Goal: Task Accomplishment & Management: Use online tool/utility

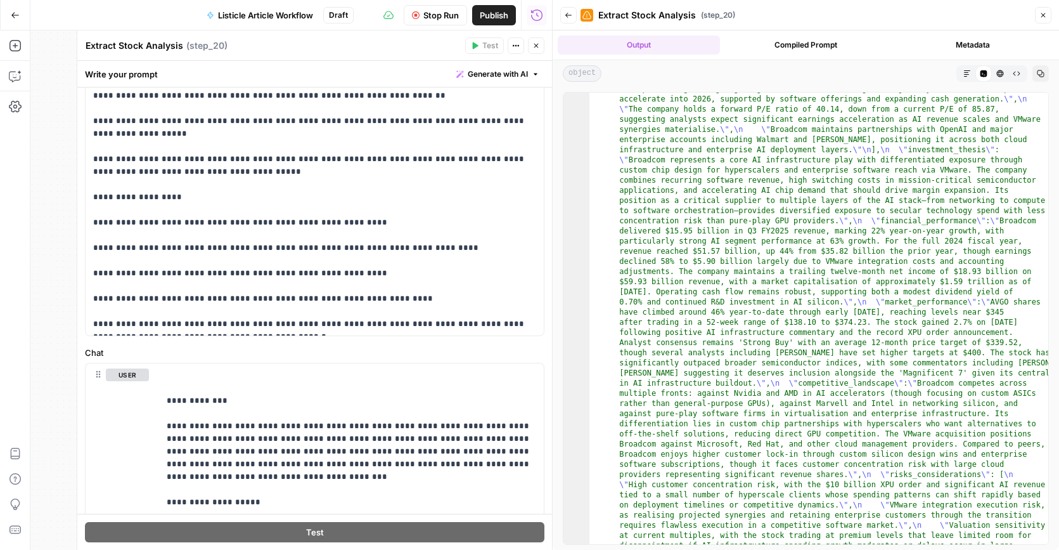
scroll to position [233, 0]
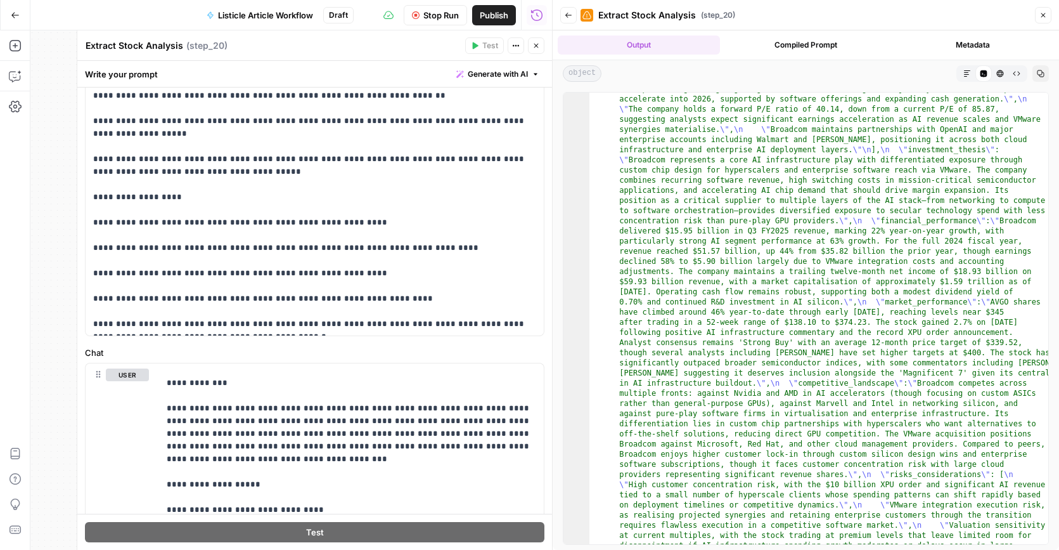
click at [1045, 17] on icon "button" at bounding box center [1043, 15] width 8 height 8
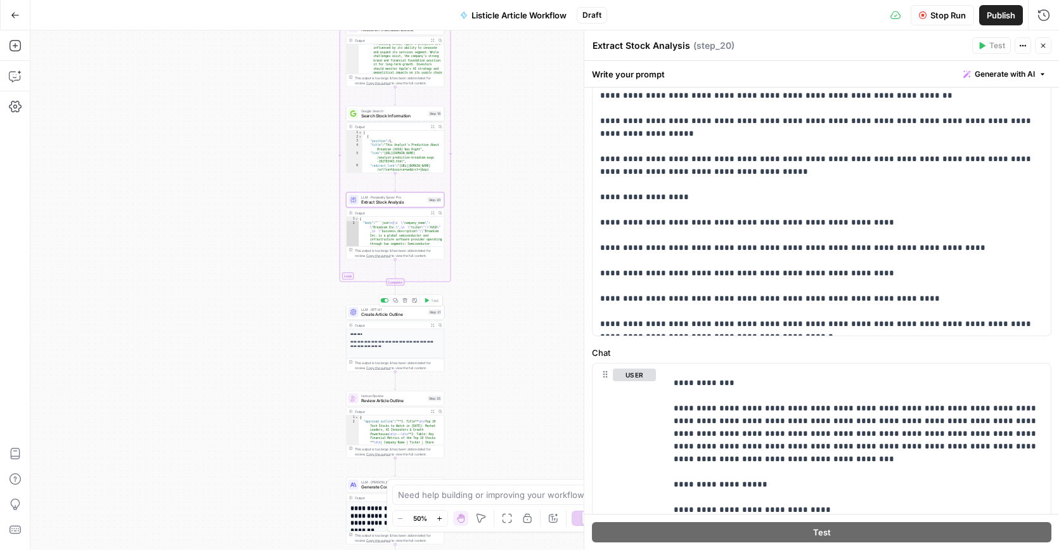
click at [395, 314] on span "Create Article Outline" at bounding box center [393, 314] width 65 height 6
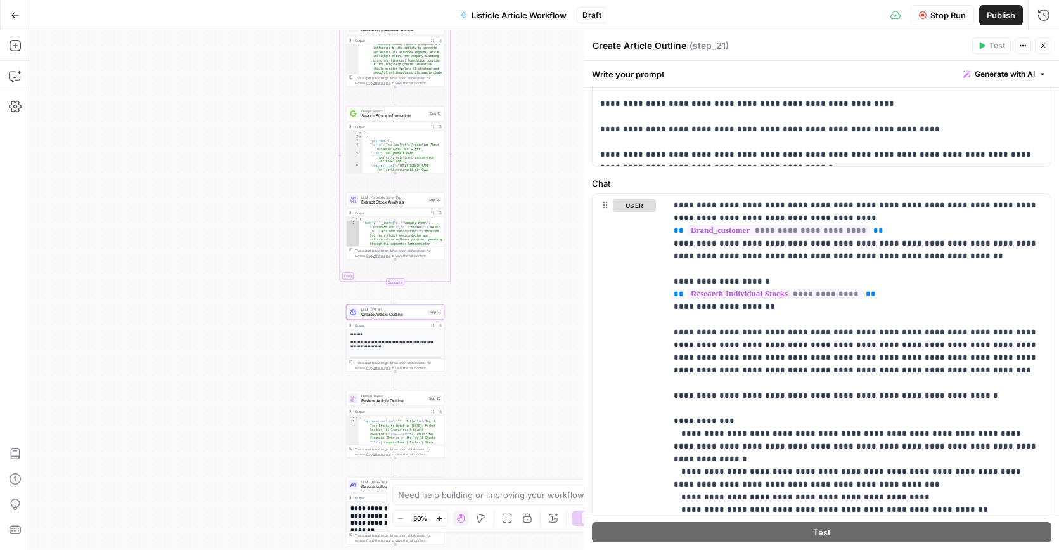
scroll to position [508, 0]
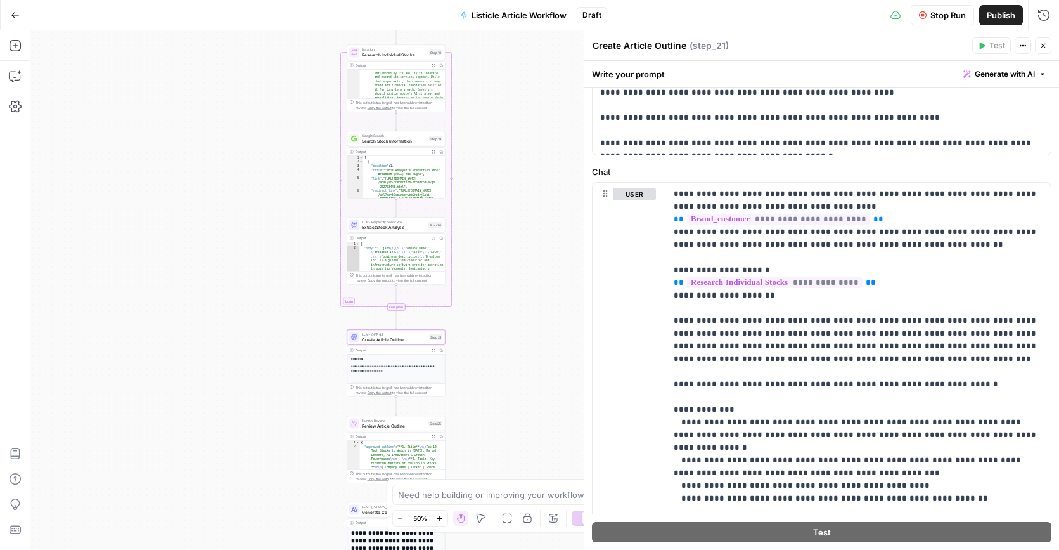
click at [397, 226] on span "Extract Stock Analysis" at bounding box center [394, 227] width 64 height 6
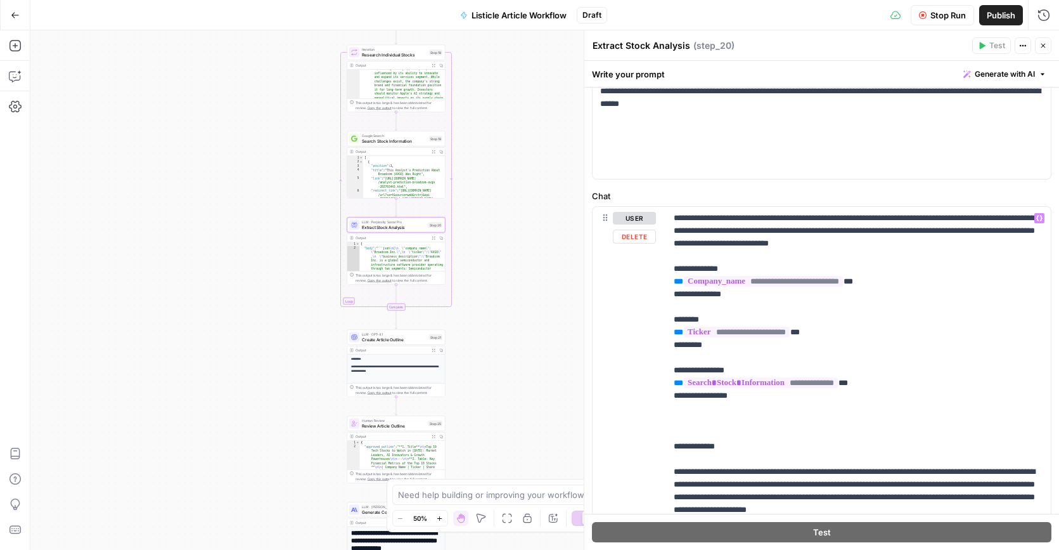
scroll to position [96, 0]
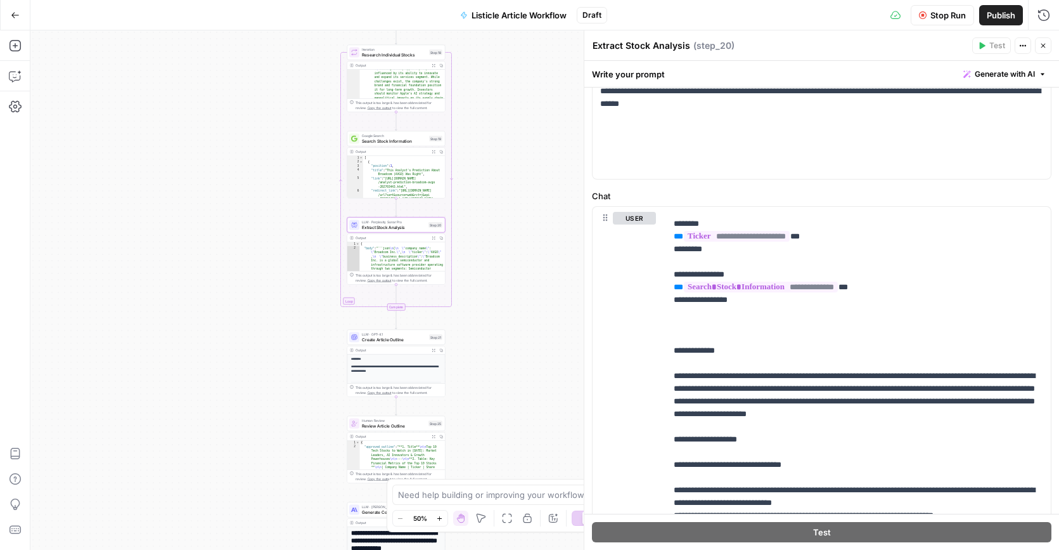
click at [436, 237] on button "Expand Output" at bounding box center [434, 238] width 8 height 8
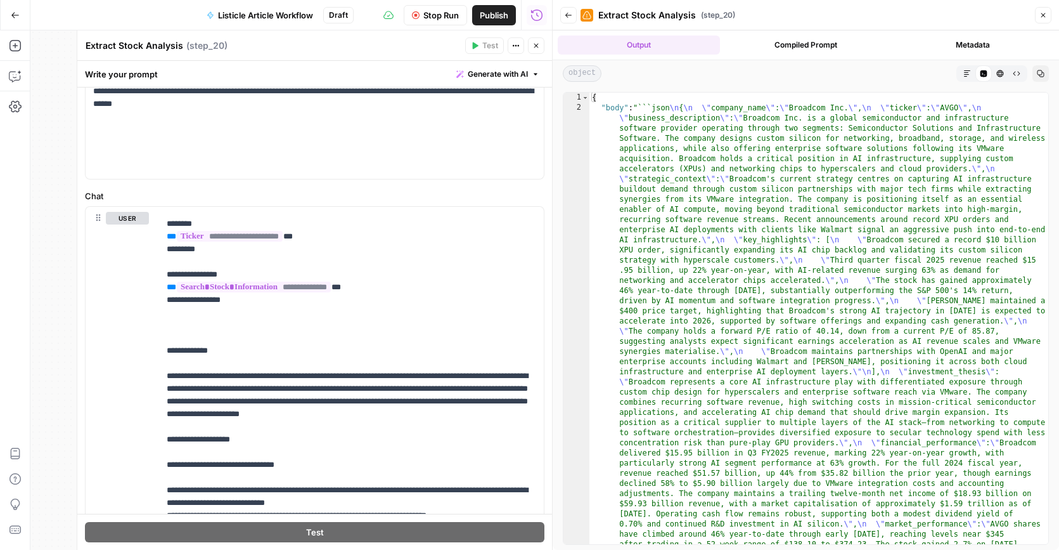
scroll to position [0, 0]
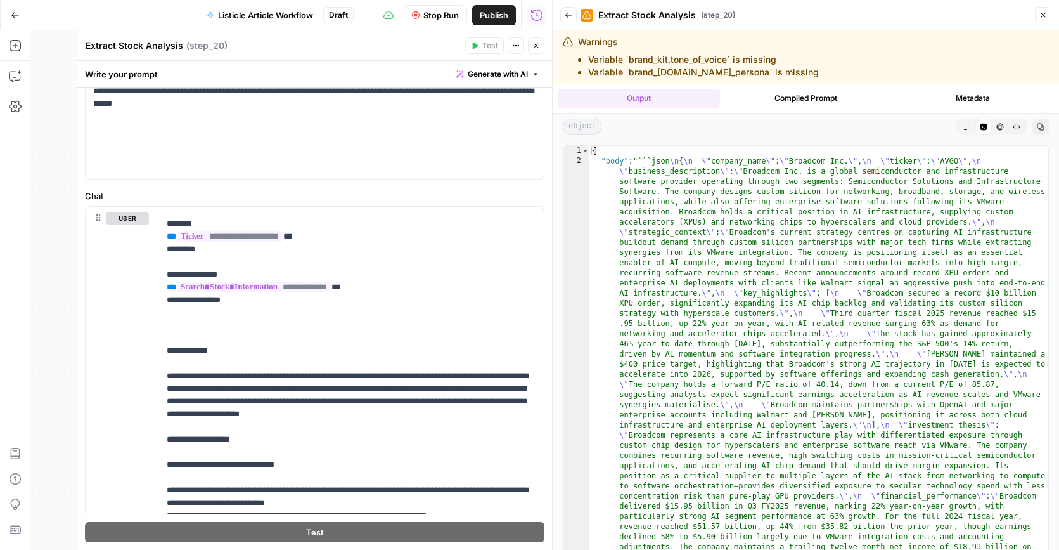
click at [1040, 16] on icon "button" at bounding box center [1043, 15] width 8 height 8
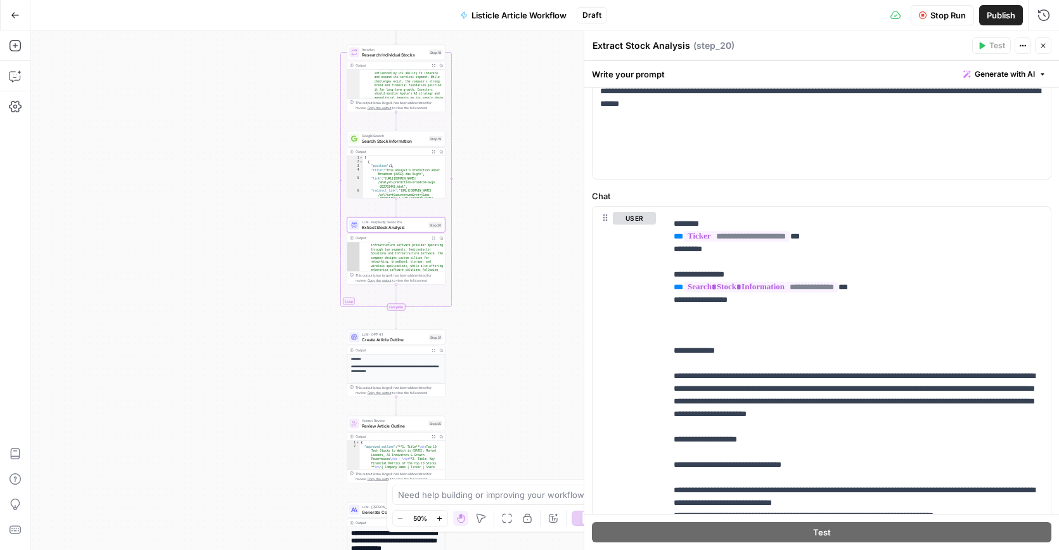
scroll to position [42, 0]
click at [394, 340] on span "Create Article Outline" at bounding box center [394, 339] width 65 height 6
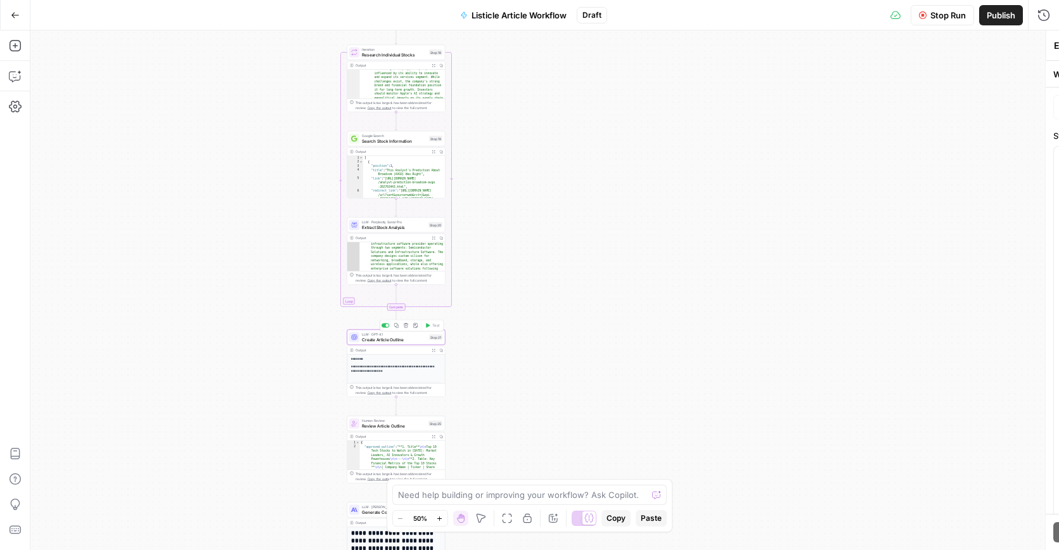
type textarea "Create Article Outline"
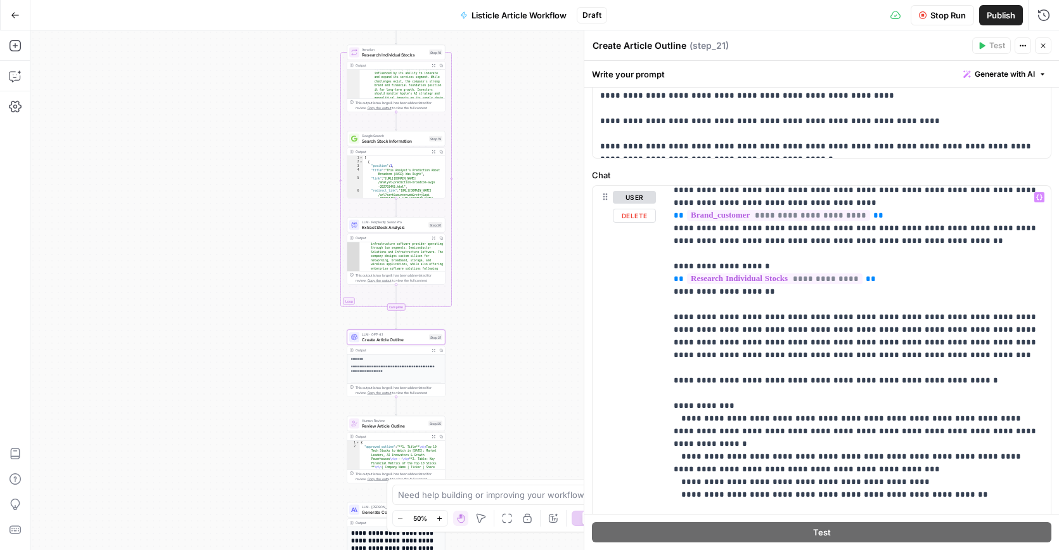
scroll to position [1, 0]
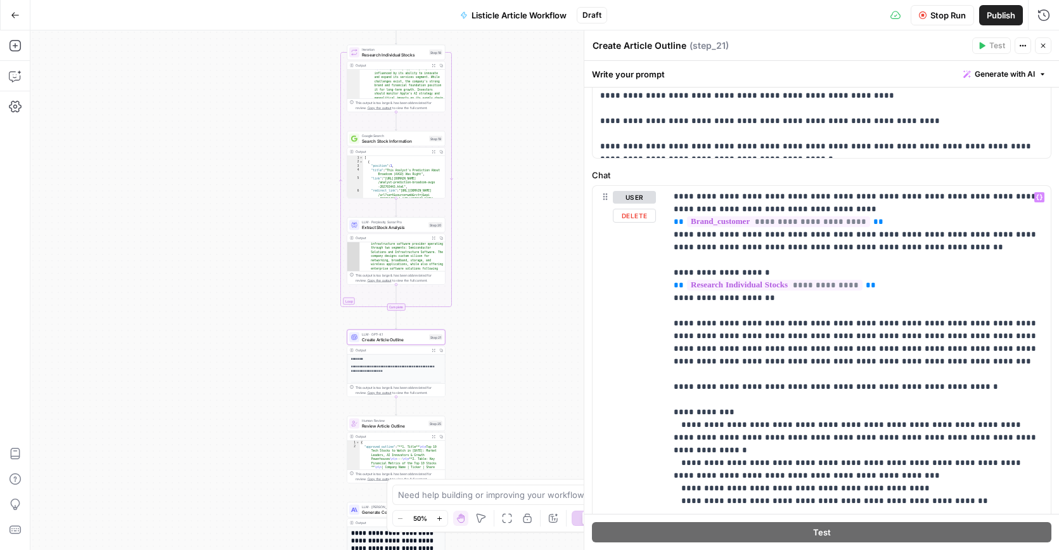
click at [776, 287] on span "**********" at bounding box center [775, 285] width 176 height 11
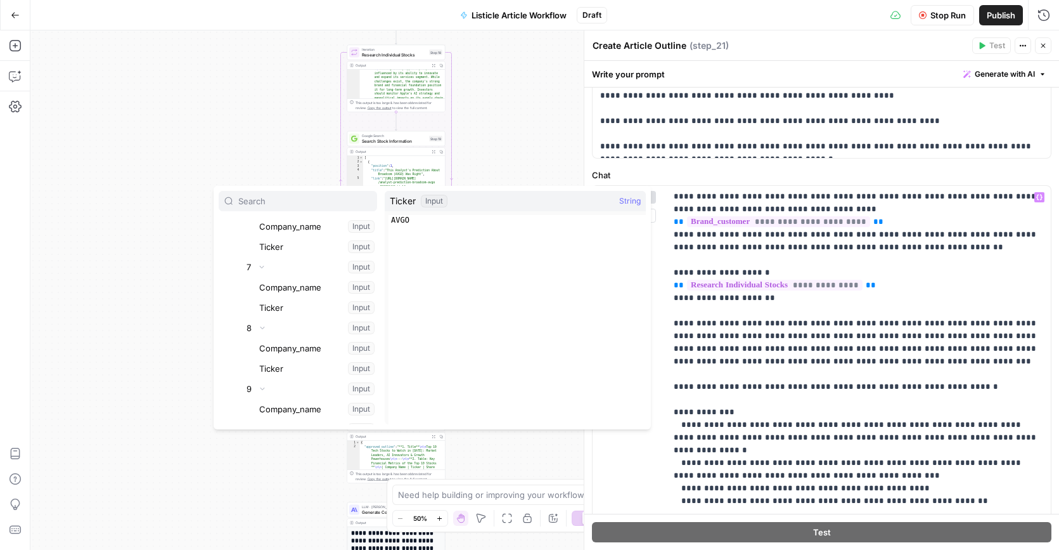
scroll to position [927, 0]
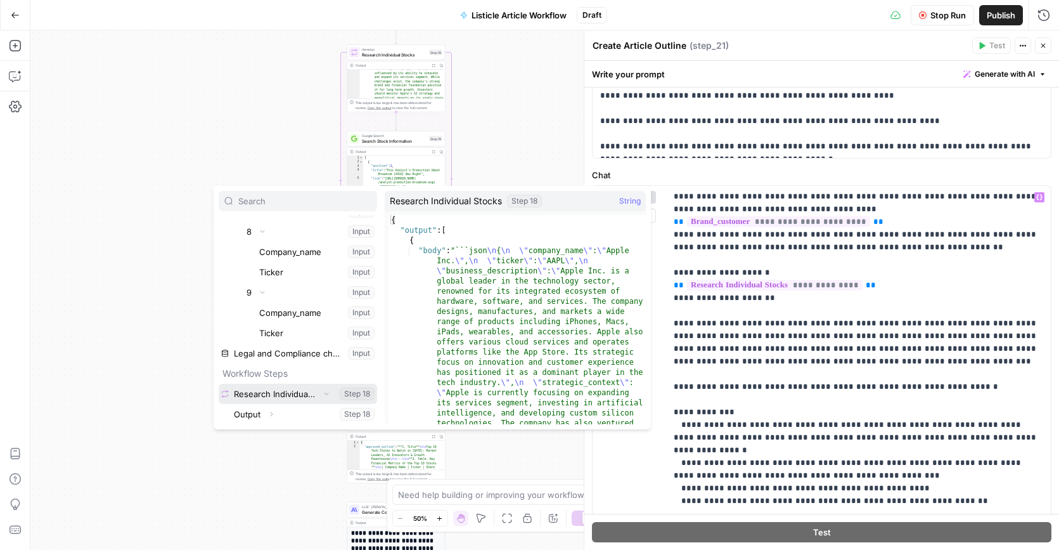
click at [329, 395] on icon "button" at bounding box center [327, 393] width 8 height 8
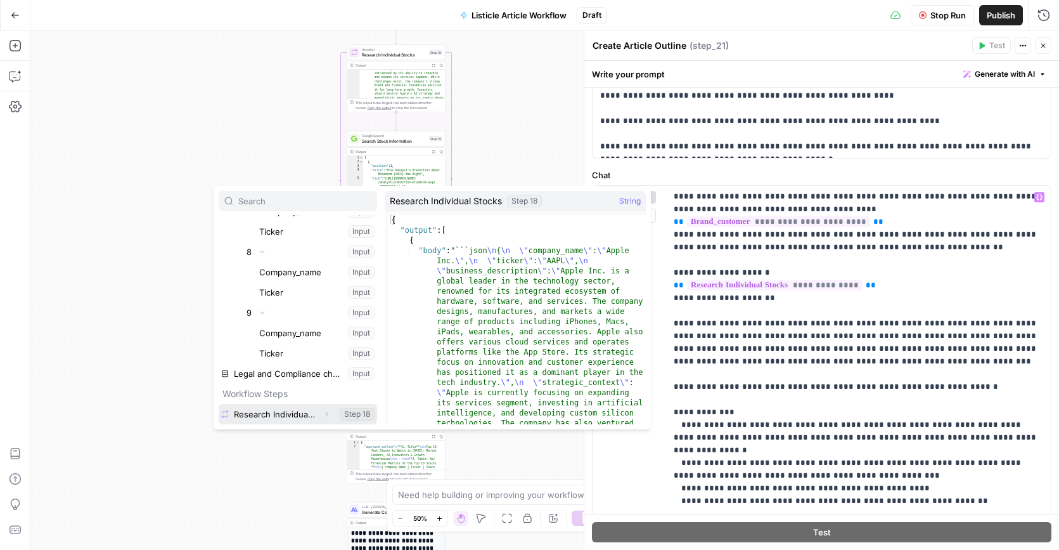
click at [324, 413] on icon "button" at bounding box center [327, 414] width 8 height 8
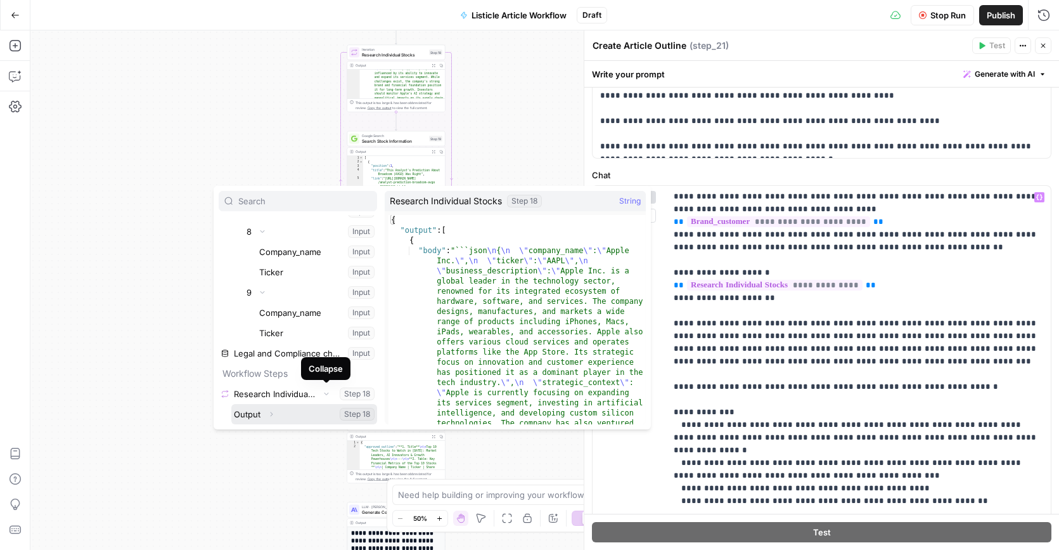
click at [270, 413] on icon "button" at bounding box center [271, 414] width 8 height 8
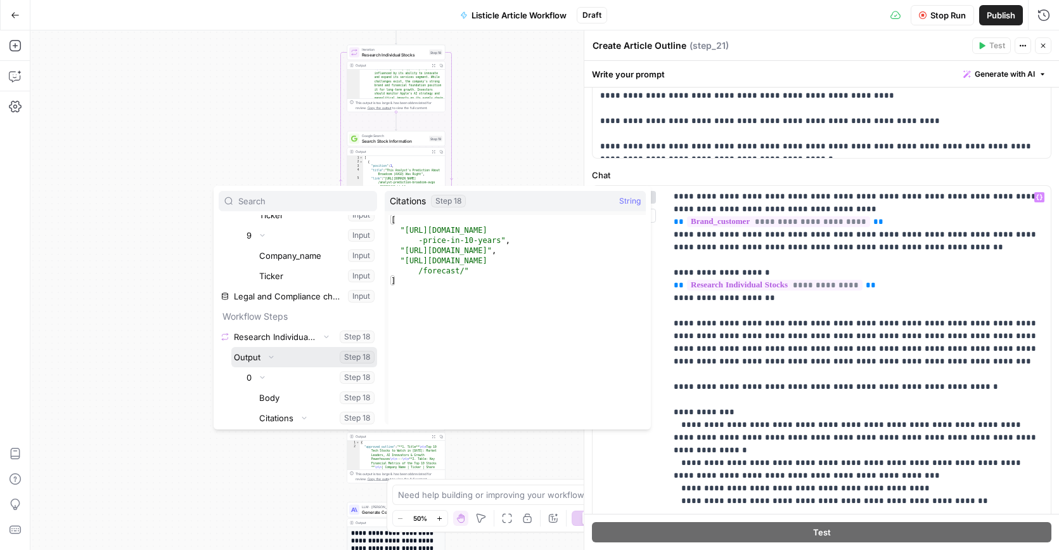
scroll to position [977, 0]
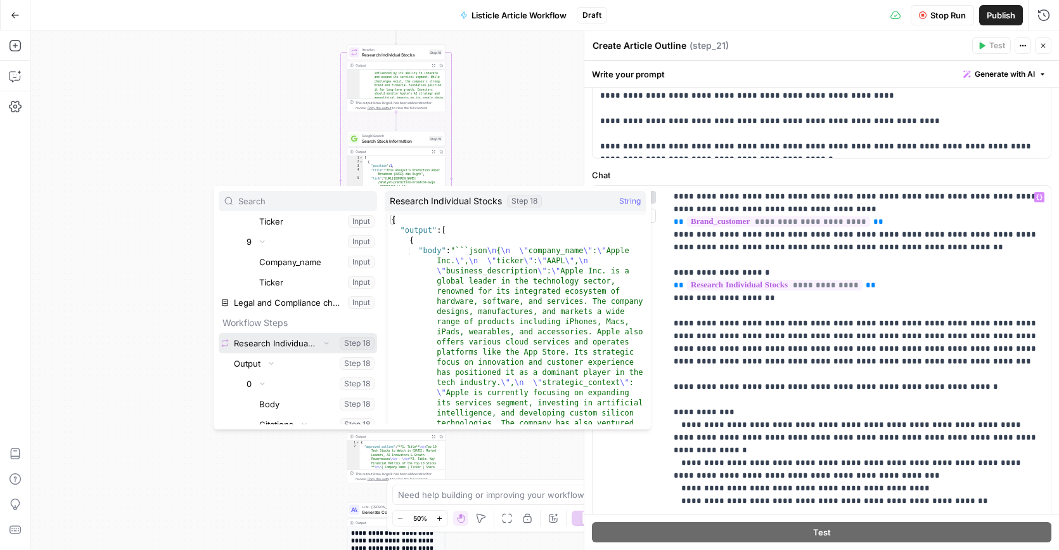
click at [291, 344] on button "Select variable Research Individual Stocks" at bounding box center [298, 343] width 158 height 20
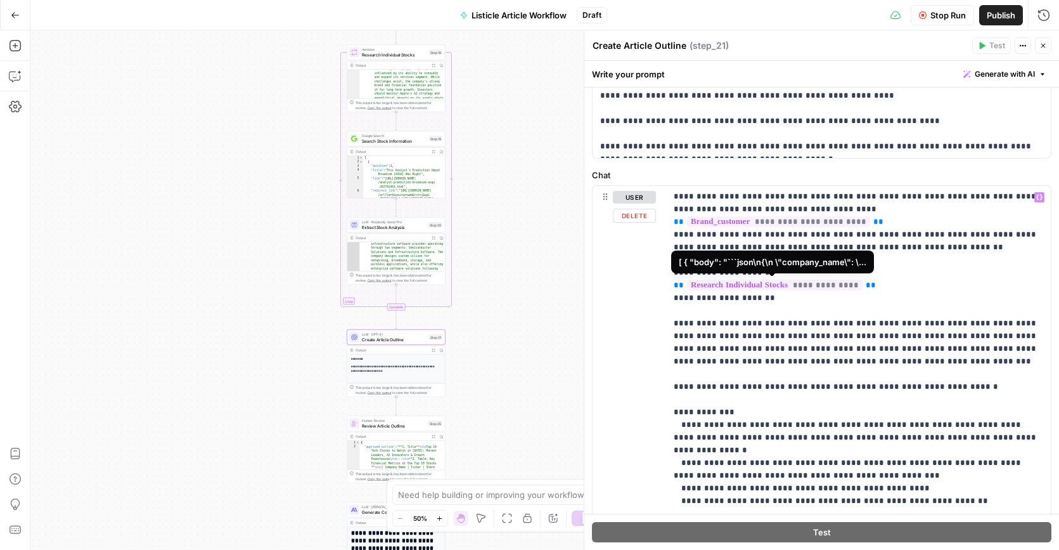
click at [827, 287] on span "**********" at bounding box center [775, 285] width 176 height 11
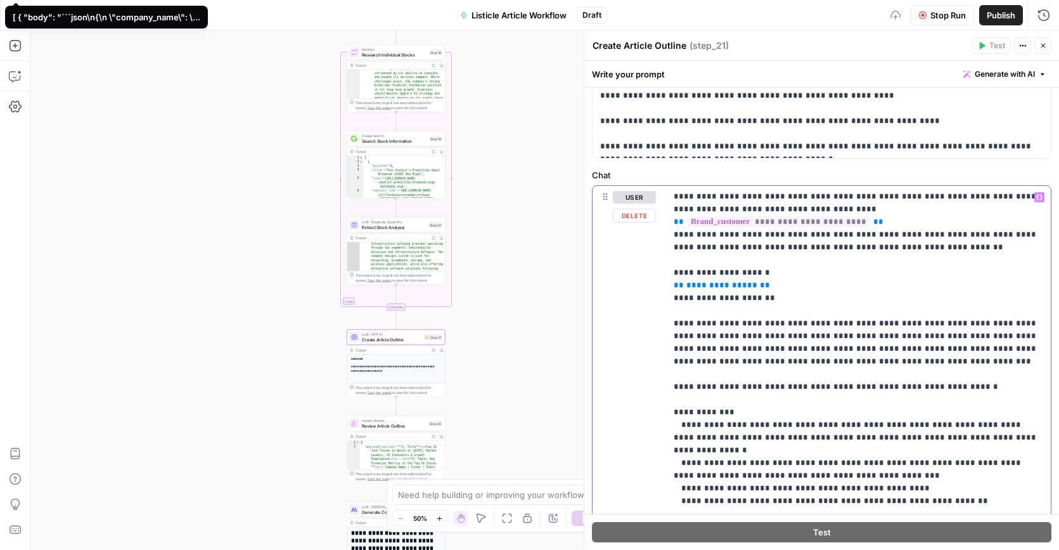
scroll to position [4, 0]
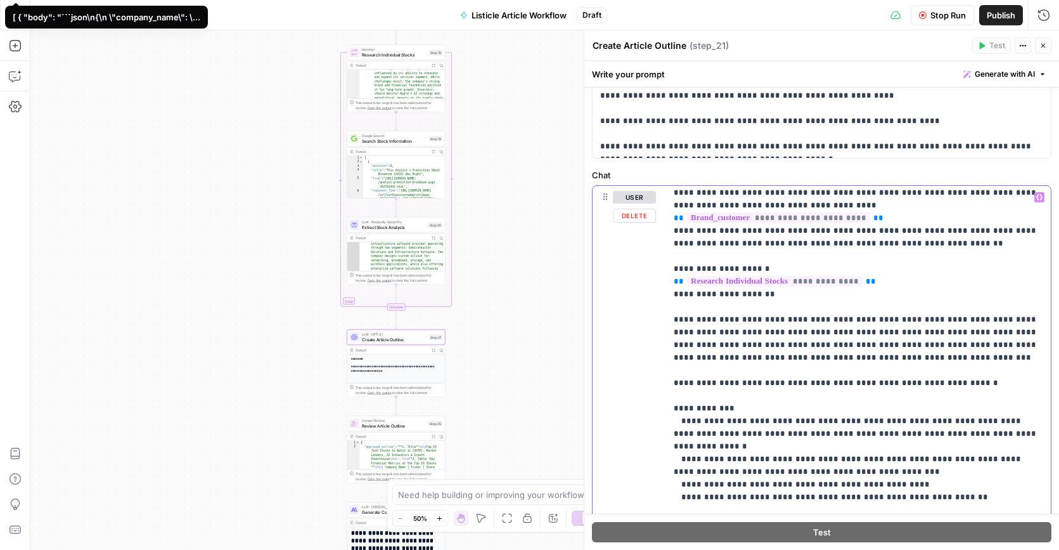
click at [828, 282] on span "**********" at bounding box center [775, 281] width 176 height 11
drag, startPoint x: 730, startPoint y: 280, endPoint x: 672, endPoint y: 282, distance: 57.7
click at [672, 282] on div "**********" at bounding box center [858, 444] width 385 height 517
click at [1043, 198] on button "Variables Menu" at bounding box center [1039, 197] width 10 height 10
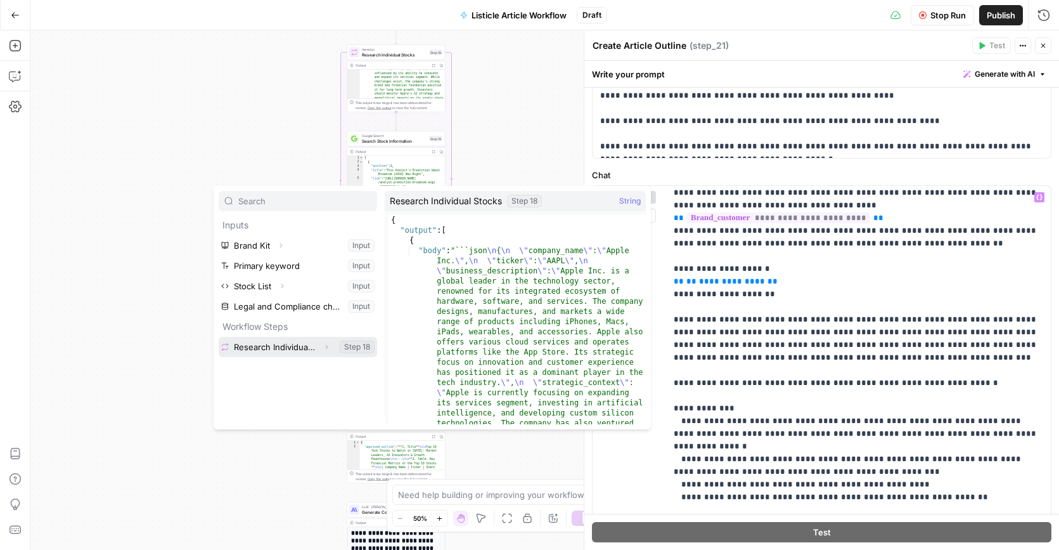
click at [281, 348] on button "Select variable Research Individual Stocks" at bounding box center [298, 347] width 158 height 20
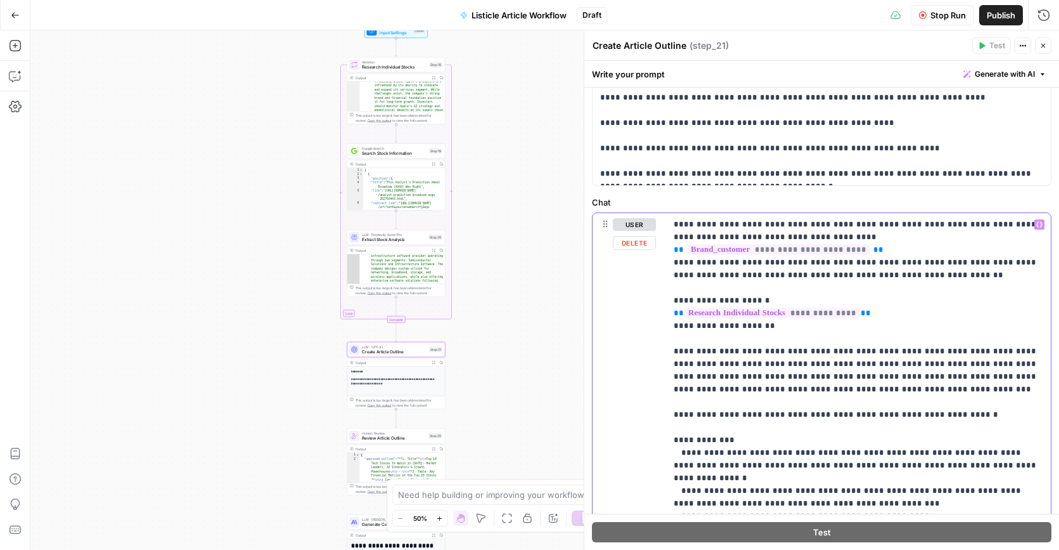
scroll to position [465, 0]
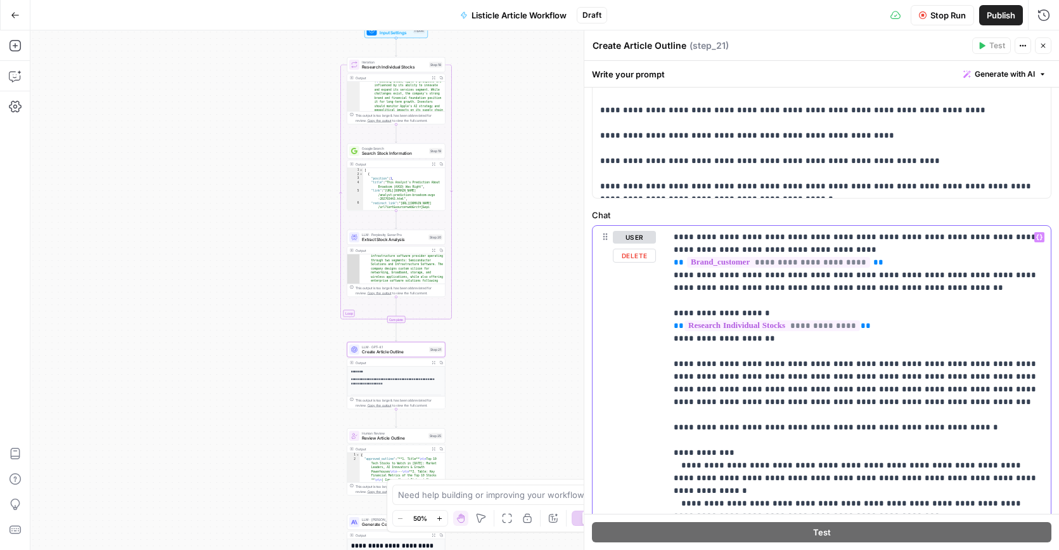
drag, startPoint x: 849, startPoint y: 250, endPoint x: 765, endPoint y: 253, distance: 83.7
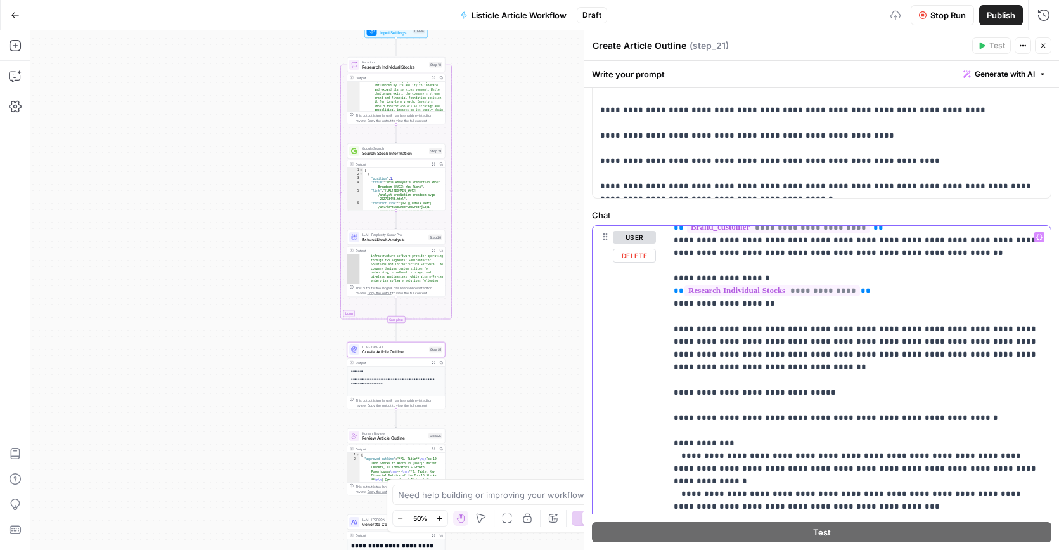
scroll to position [53, 0]
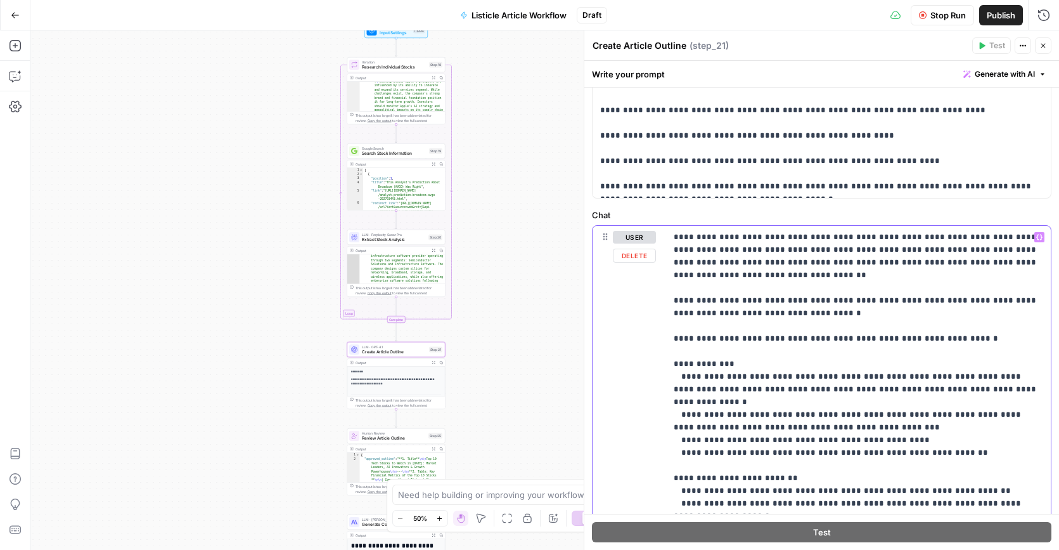
scroll to position [138, 0]
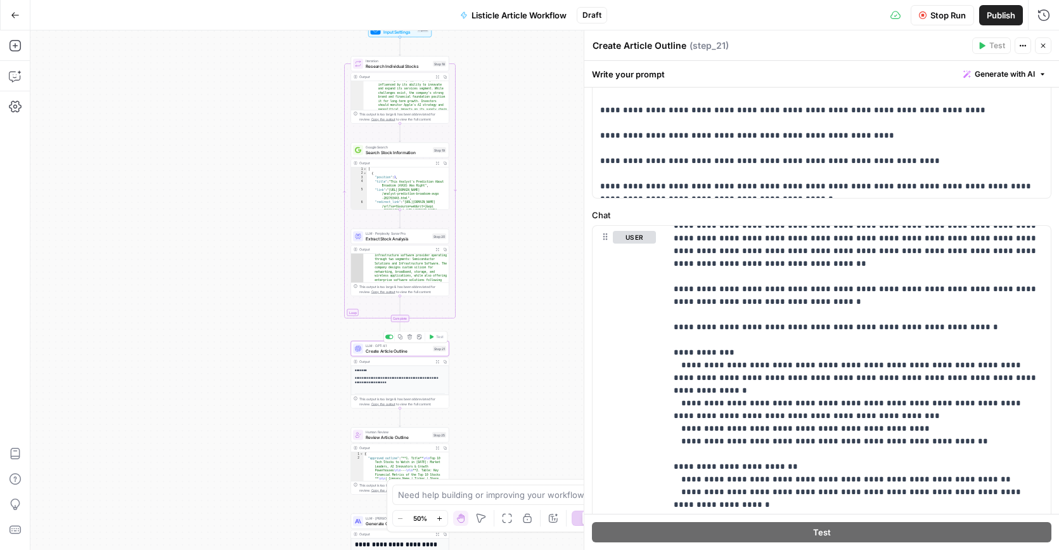
click at [402, 350] on span "Create Article Outline" at bounding box center [398, 350] width 65 height 6
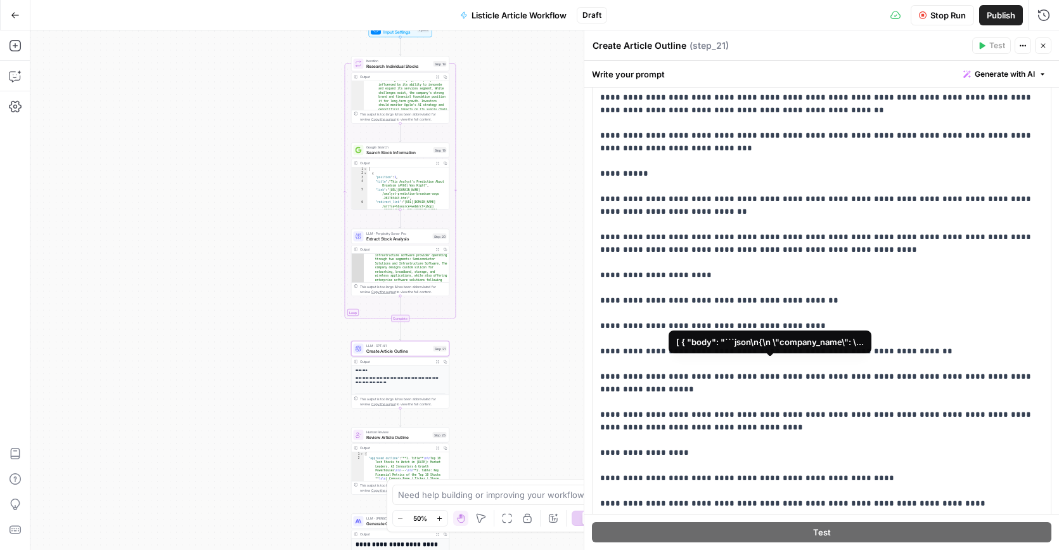
scroll to position [0, 0]
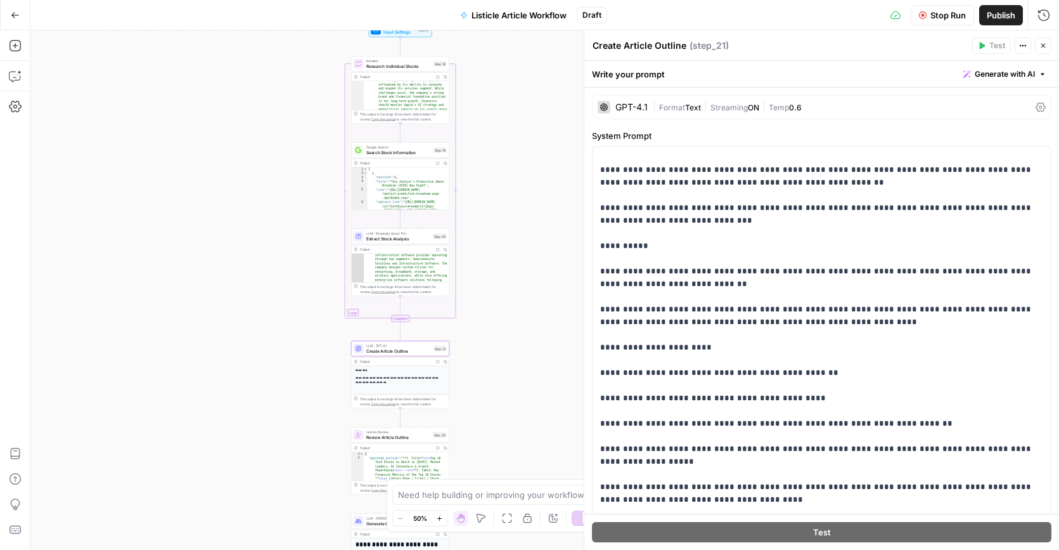
click at [925, 14] on icon "button" at bounding box center [923, 15] width 8 height 8
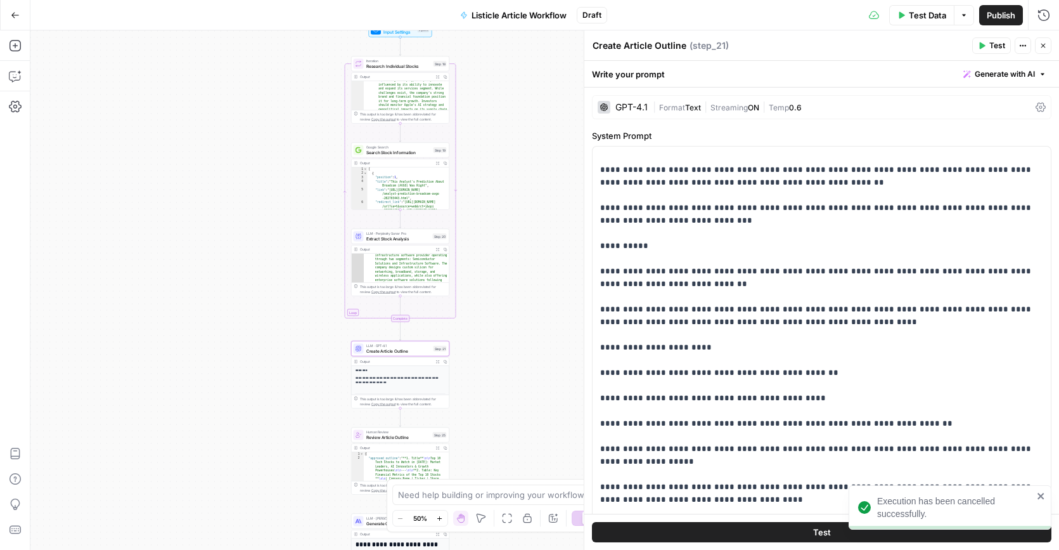
click at [826, 534] on span "Test" at bounding box center [822, 531] width 18 height 13
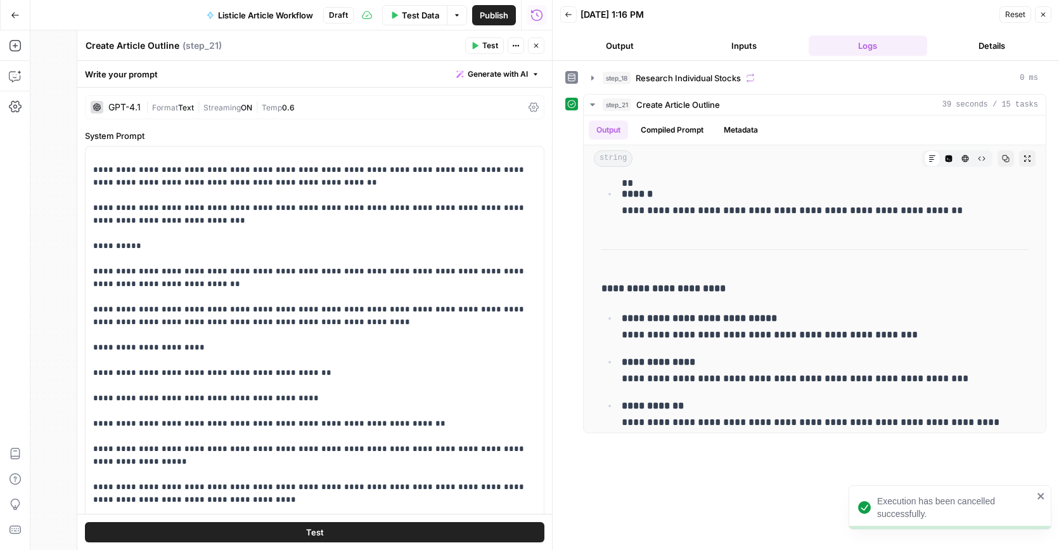
scroll to position [1414, 0]
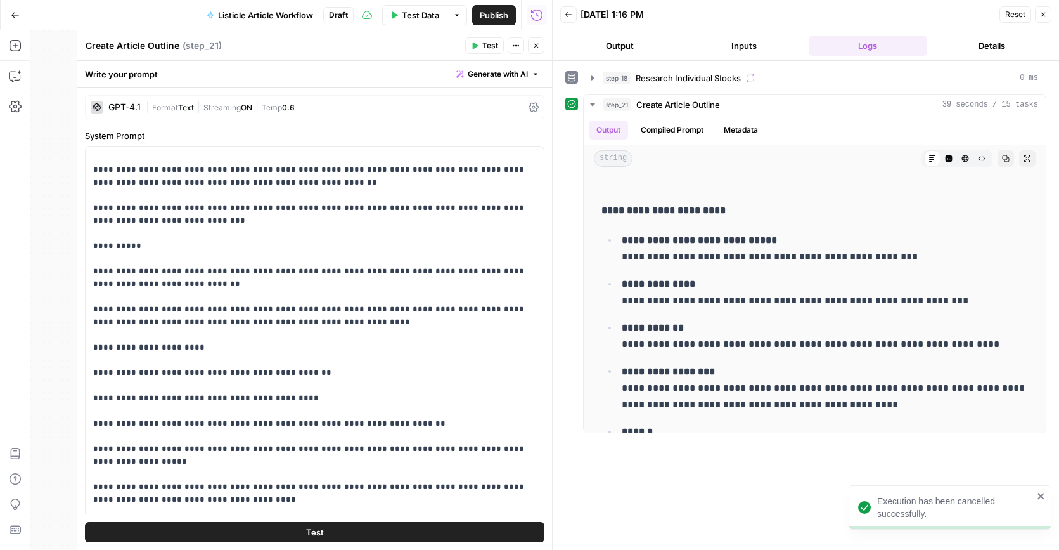
click at [1045, 17] on icon "button" at bounding box center [1043, 15] width 8 height 8
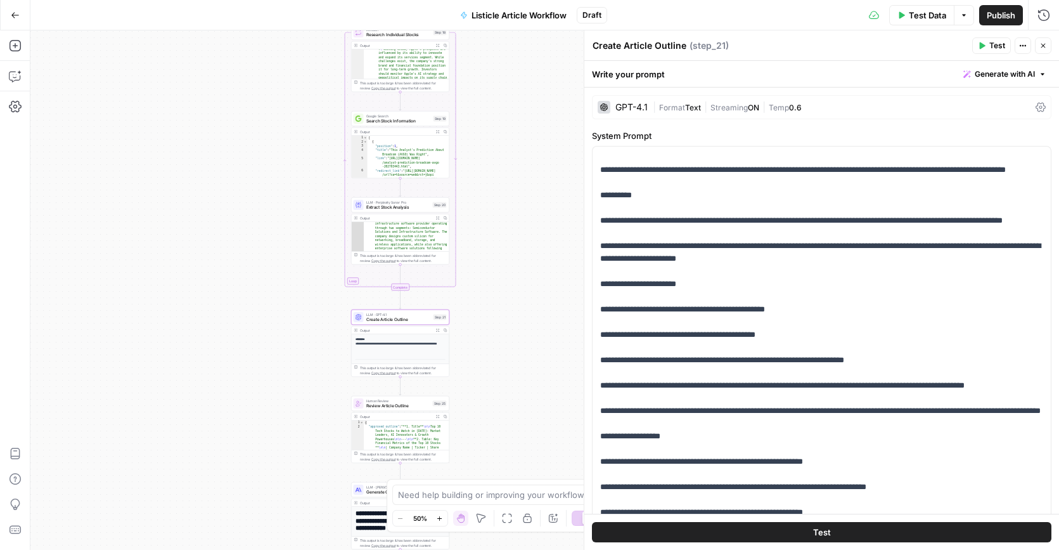
click at [378, 402] on span "Review Article Outline" at bounding box center [398, 405] width 64 height 6
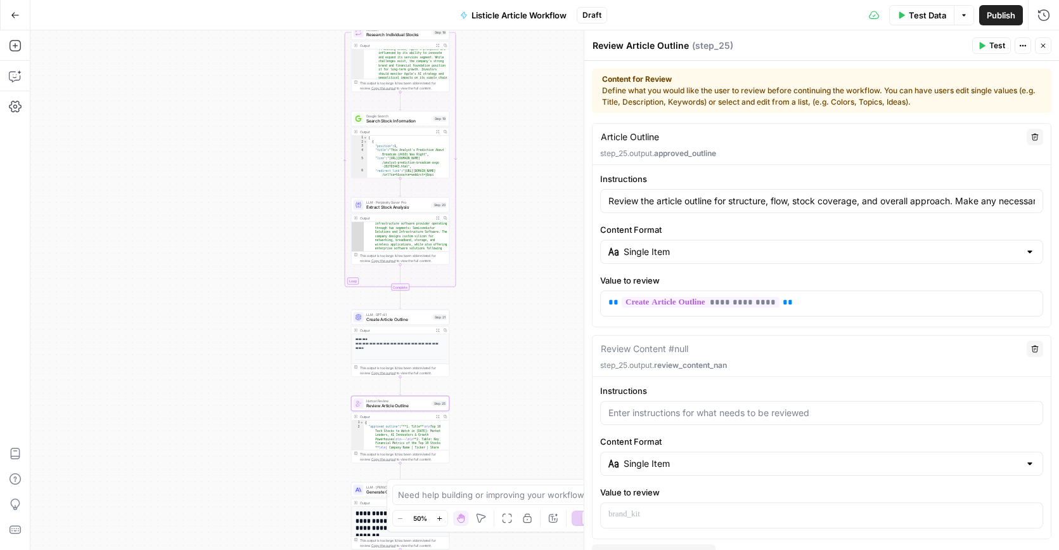
click at [984, 47] on icon "button" at bounding box center [982, 46] width 8 height 8
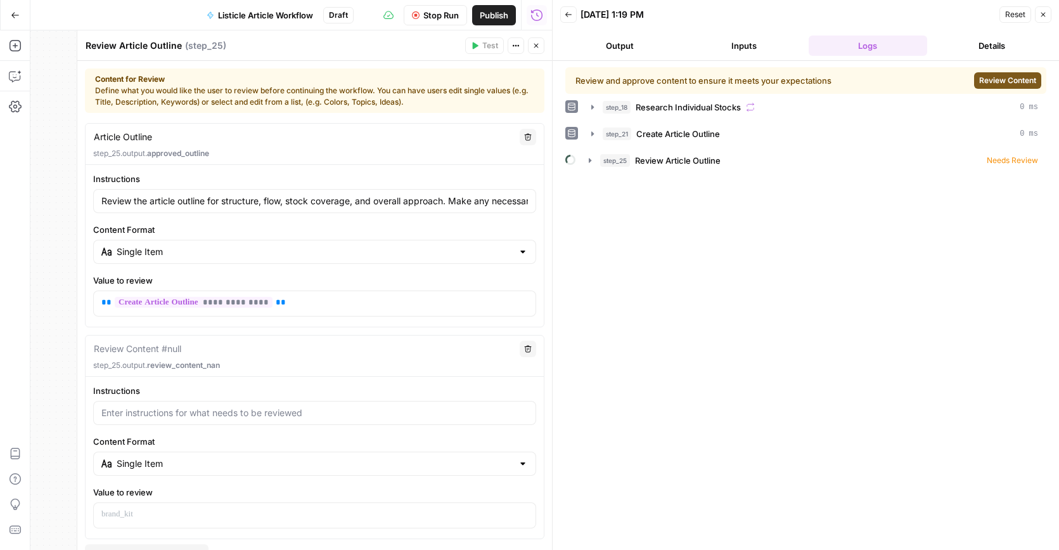
click at [1003, 75] on span "Review Content" at bounding box center [1007, 80] width 57 height 11
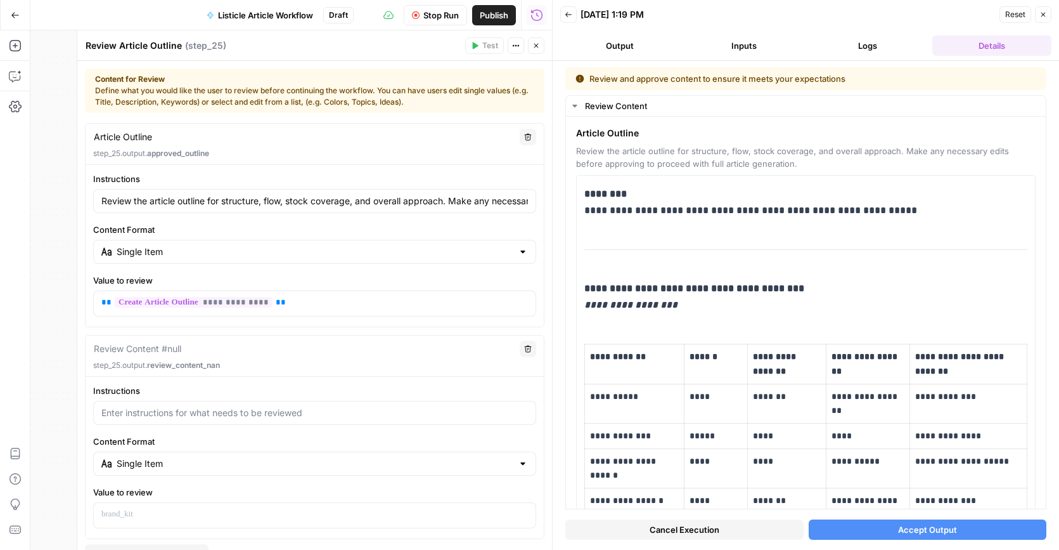
click at [960, 523] on button "Accept Output" at bounding box center [928, 529] width 238 height 20
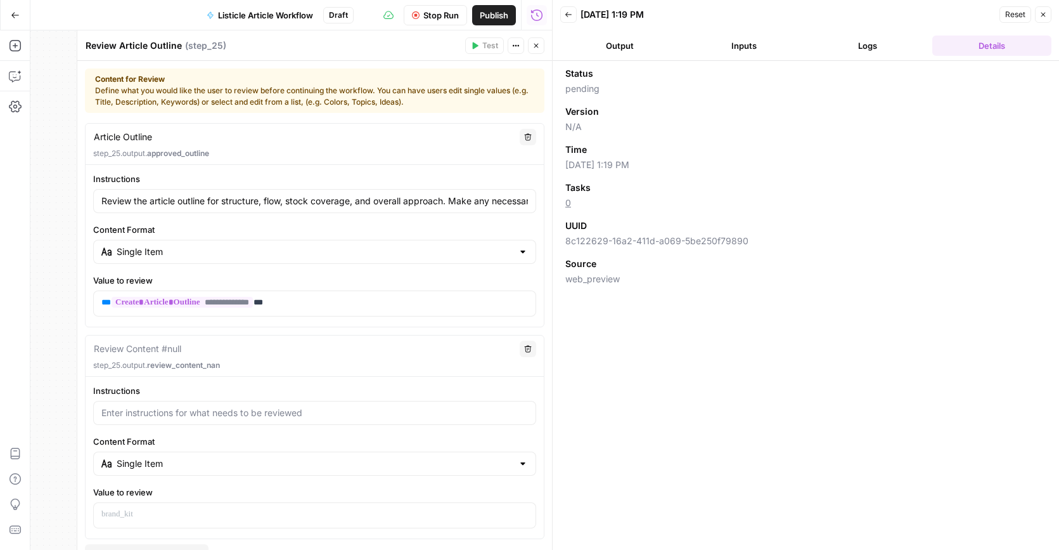
click at [1042, 11] on icon "button" at bounding box center [1043, 15] width 8 height 8
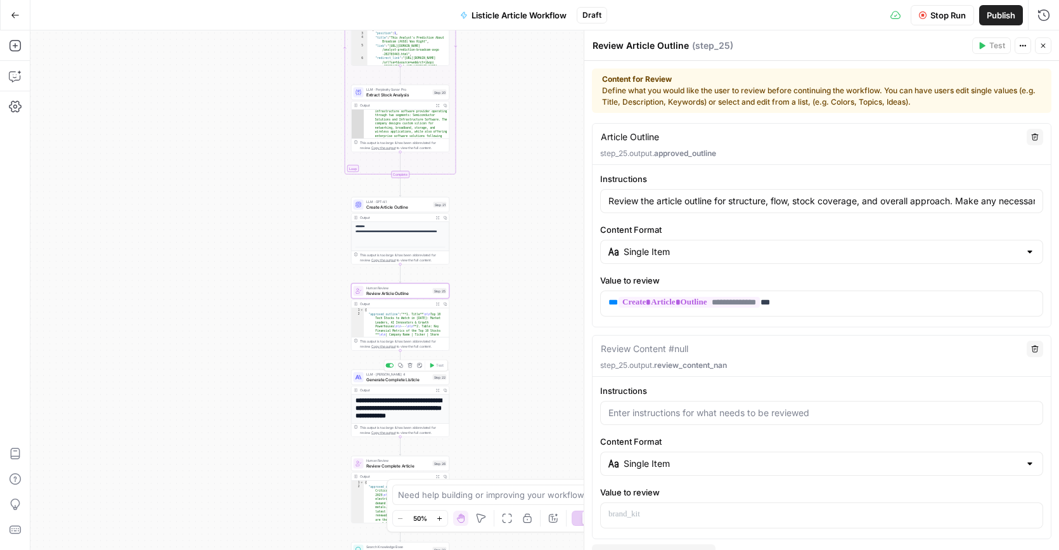
click at [408, 380] on span "Generate Complete Listicle" at bounding box center [398, 379] width 64 height 6
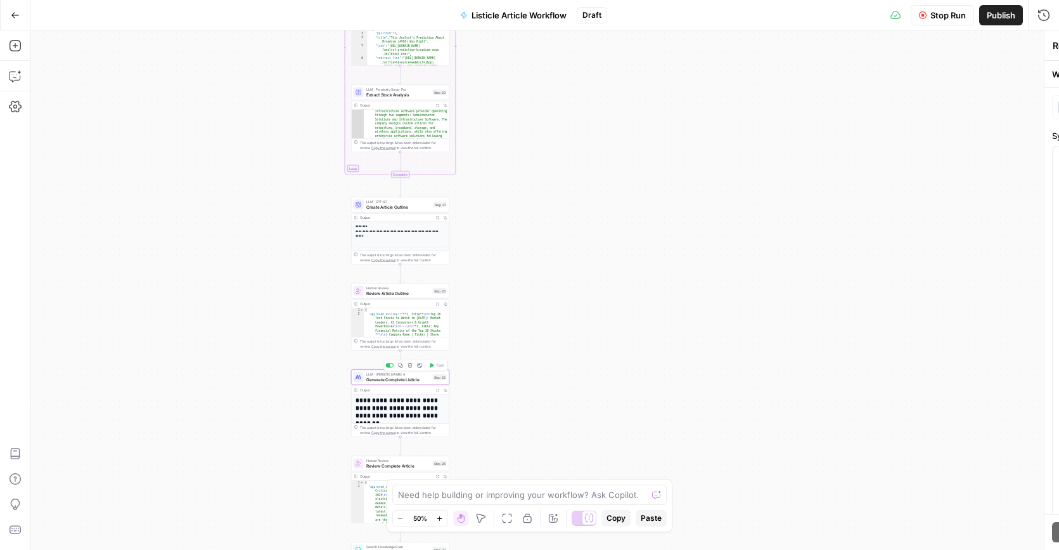
type textarea "Generate Complete Listicle"
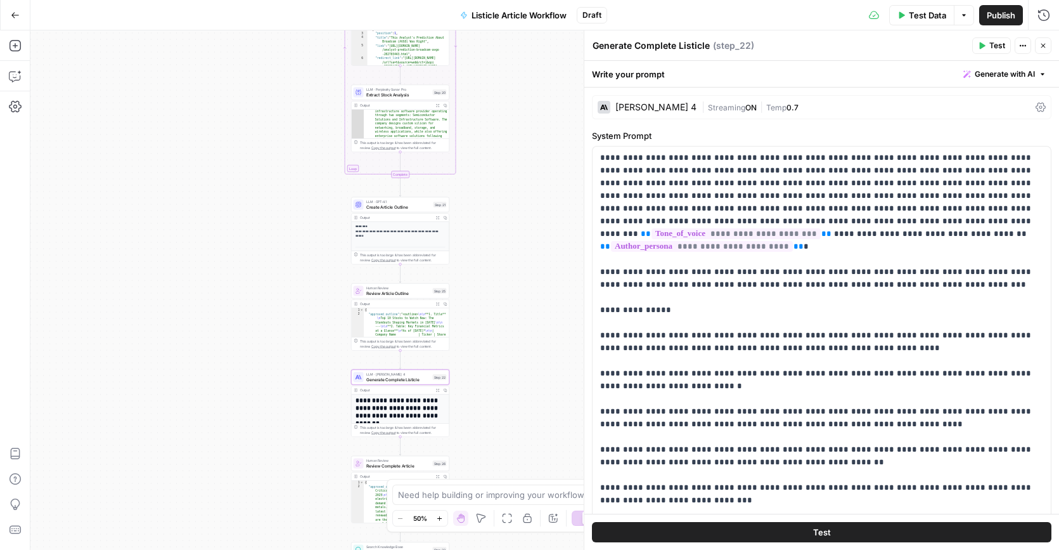
click at [1039, 108] on icon at bounding box center [1041, 107] width 10 height 10
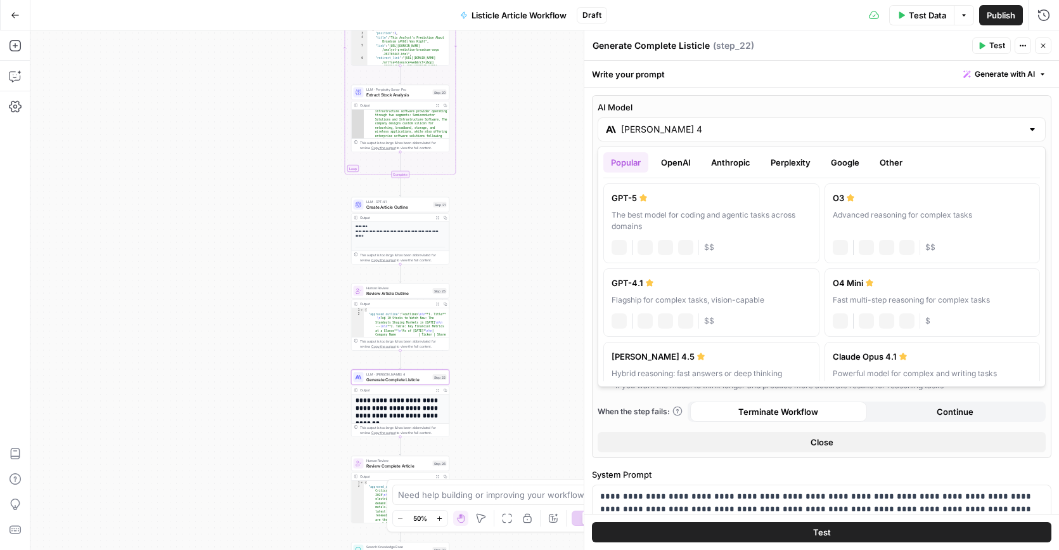
click at [1032, 129] on div at bounding box center [1032, 129] width 10 height 13
click at [742, 212] on div "The best model for coding and agentic tasks across domains" at bounding box center [712, 220] width 200 height 23
type input "GPT-5"
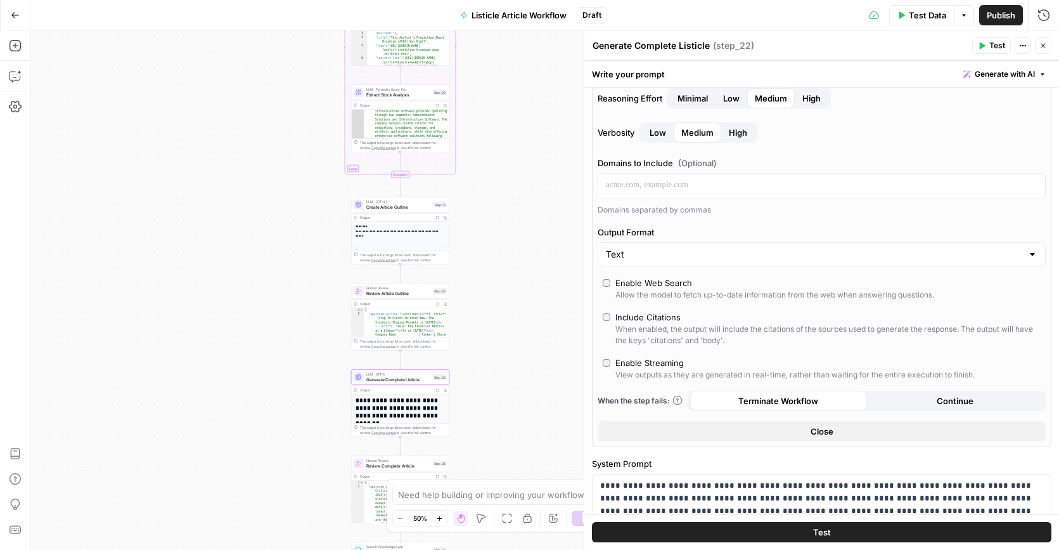
scroll to position [183, 0]
click at [641, 281] on div "Enable Web Search" at bounding box center [653, 281] width 77 height 13
click at [620, 318] on div "Include Citations" at bounding box center [647, 315] width 65 height 13
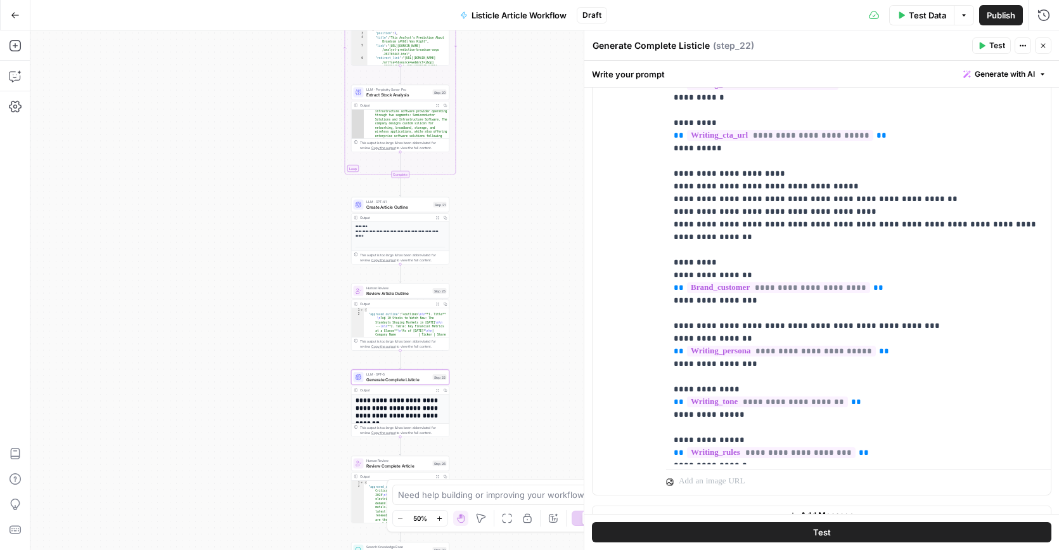
scroll to position [1270, 0]
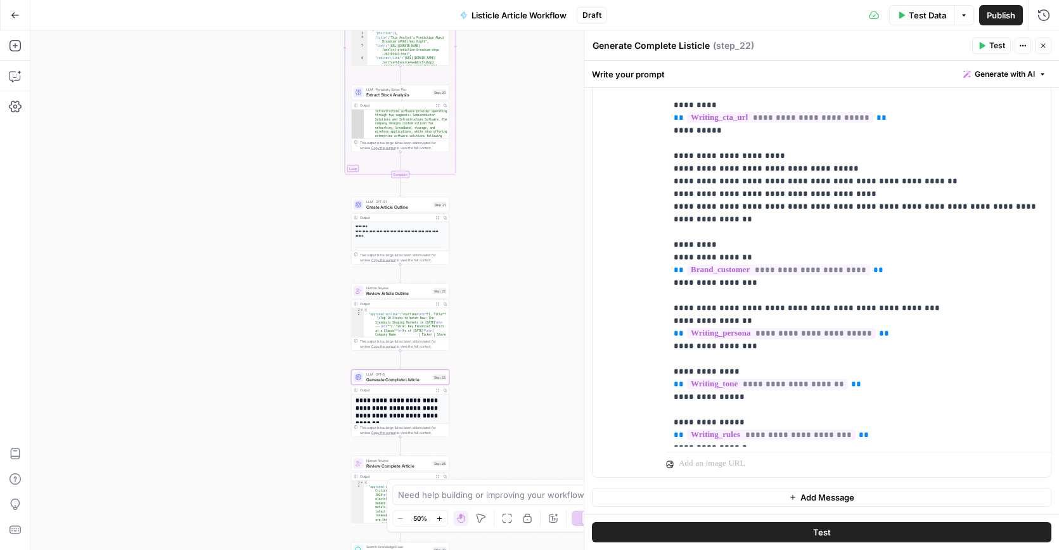
click at [990, 49] on span "Test" at bounding box center [997, 45] width 16 height 11
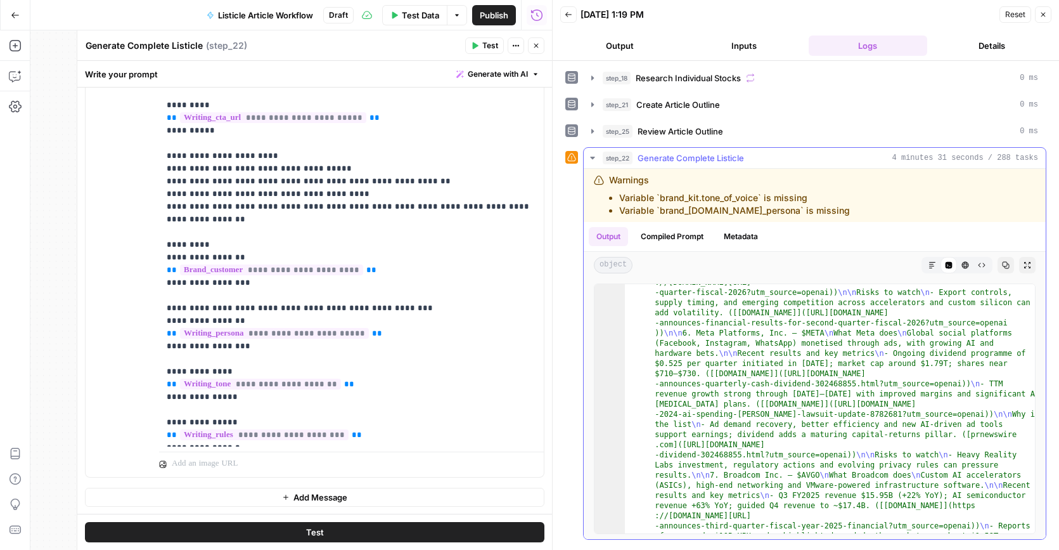
scroll to position [1088, 0]
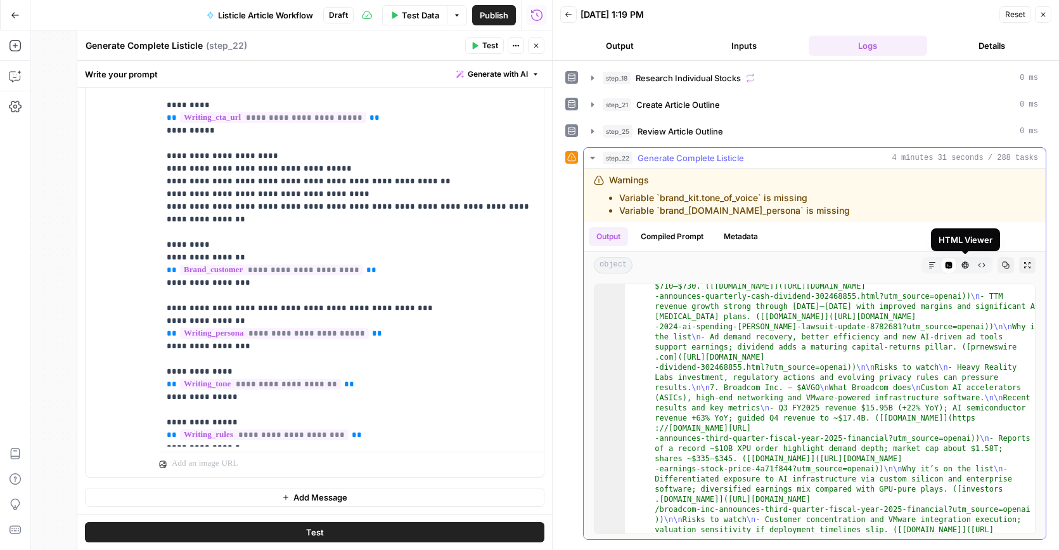
click at [962, 265] on icon "button" at bounding box center [965, 265] width 7 height 7
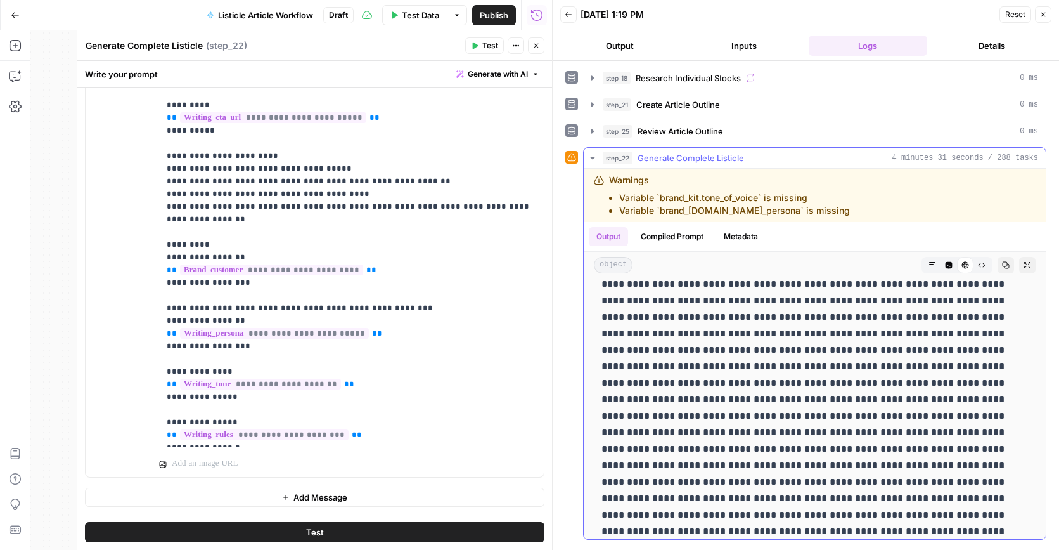
scroll to position [4555, 0]
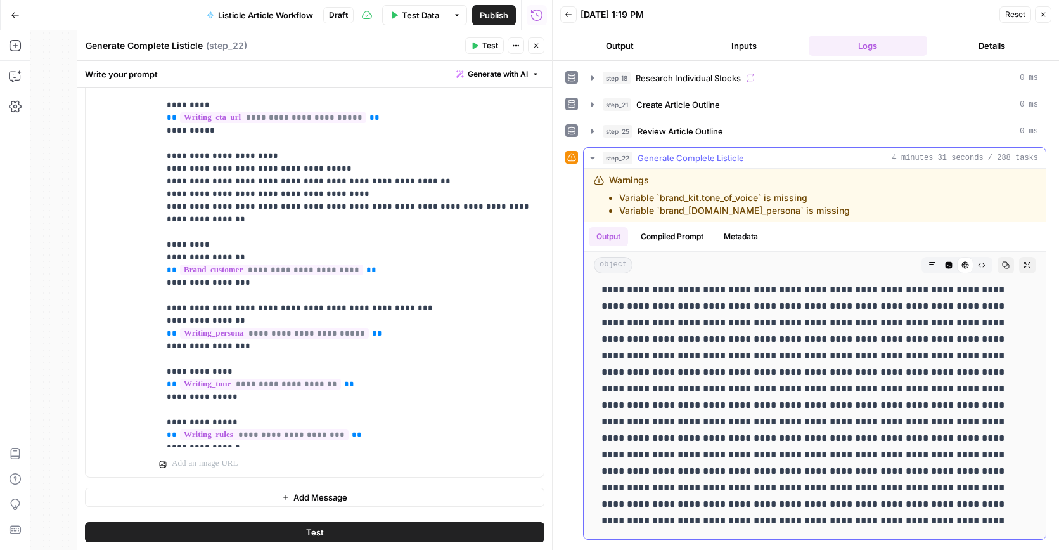
click at [932, 267] on icon "button" at bounding box center [933, 265] width 8 height 8
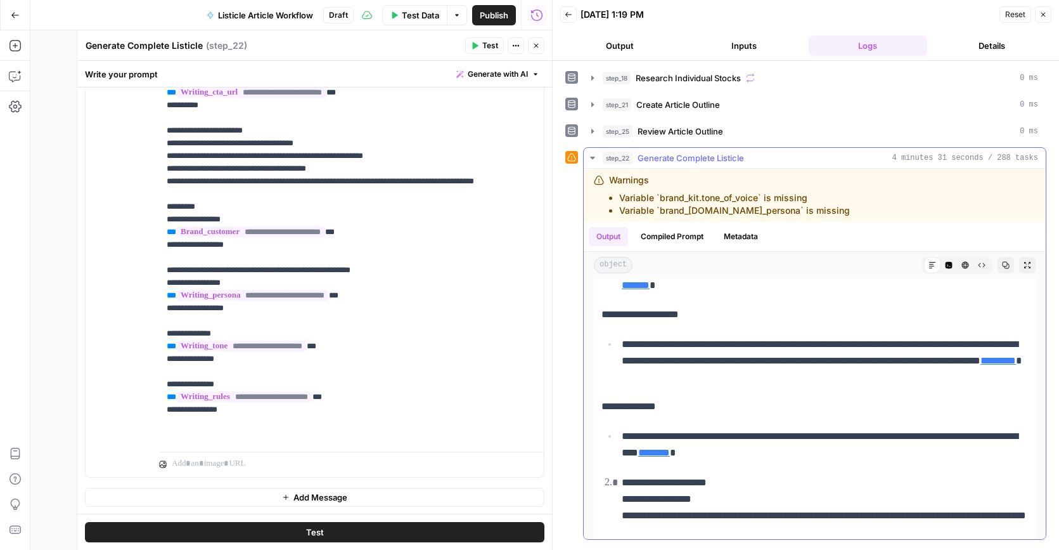
scroll to position [1120, 0]
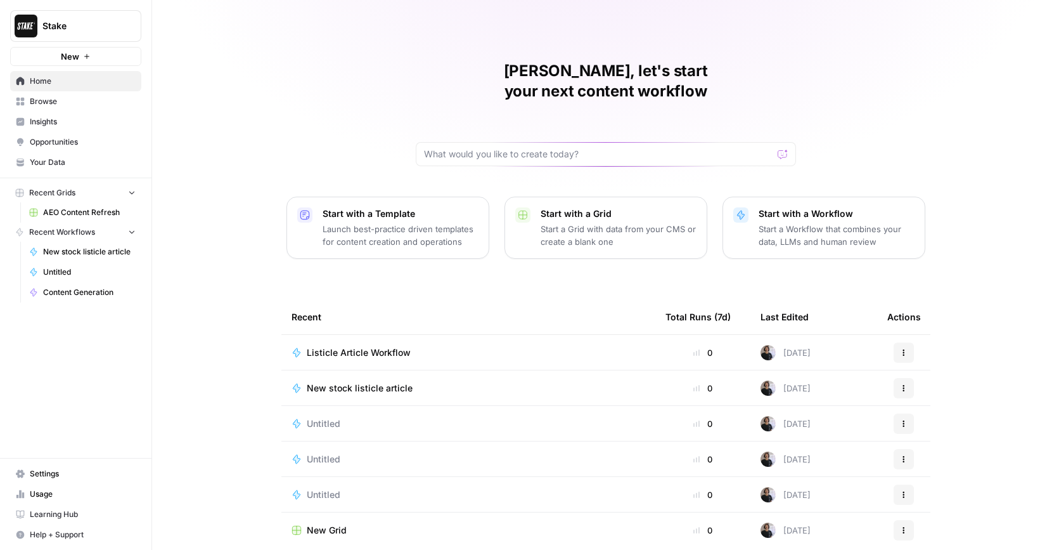
click at [67, 100] on span "Browse" at bounding box center [83, 101] width 106 height 11
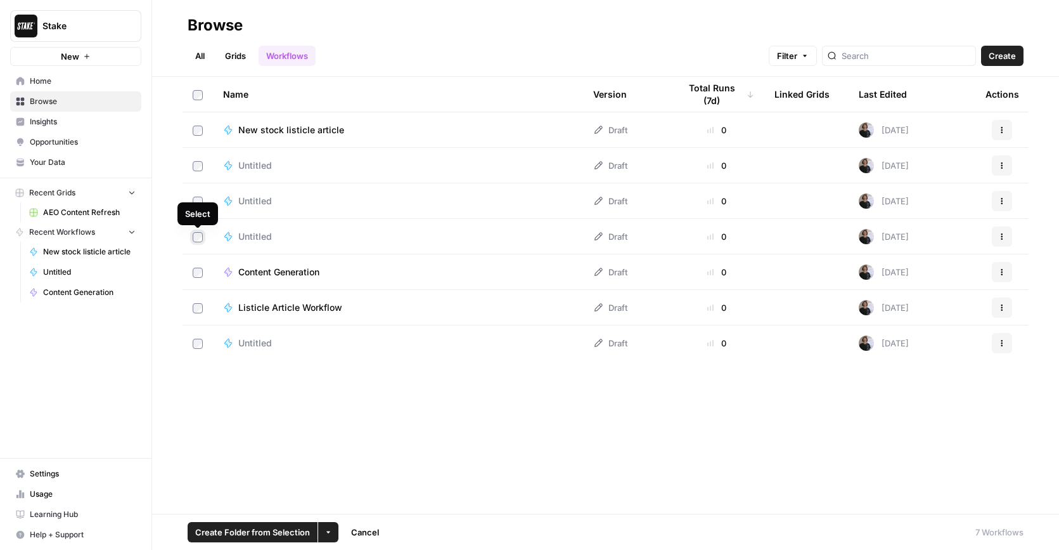
click at [199, 231] on label at bounding box center [198, 236] width 10 height 11
click at [329, 525] on button "More Options" at bounding box center [328, 532] width 20 height 20
click at [354, 503] on div "More Options" at bounding box center [327, 504] width 54 height 13
click at [329, 531] on icon "button" at bounding box center [328, 532] width 4 height 2
click at [372, 502] on span "Delete" at bounding box center [358, 502] width 32 height 13
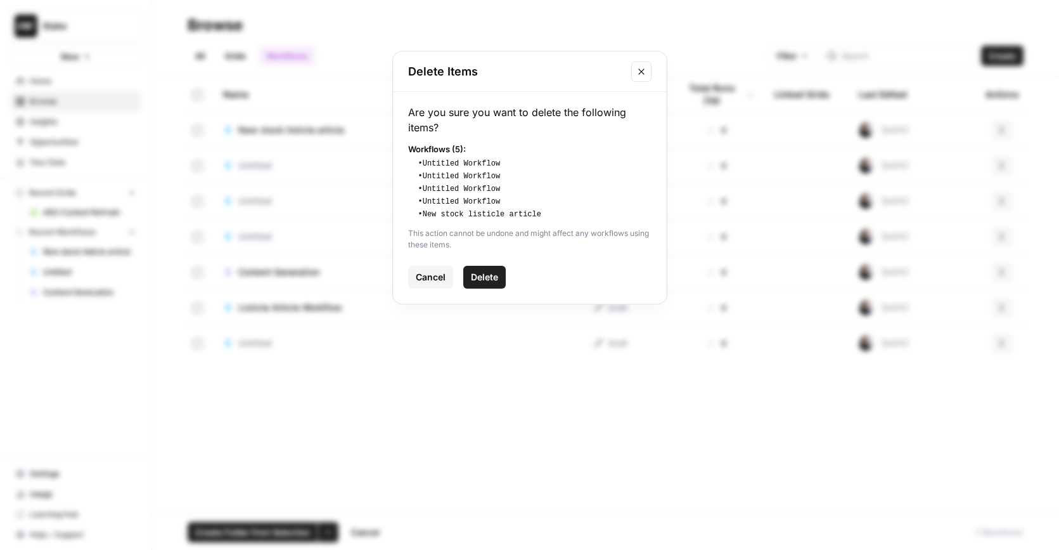
click at [490, 275] on span "Delete" at bounding box center [484, 277] width 27 height 13
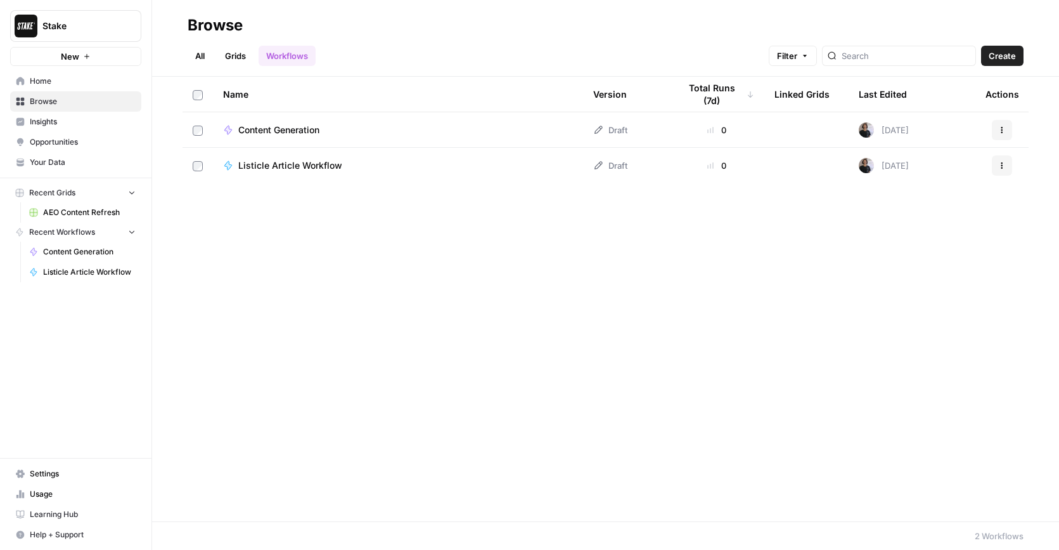
click at [292, 132] on span "Content Generation" at bounding box center [278, 130] width 81 height 13
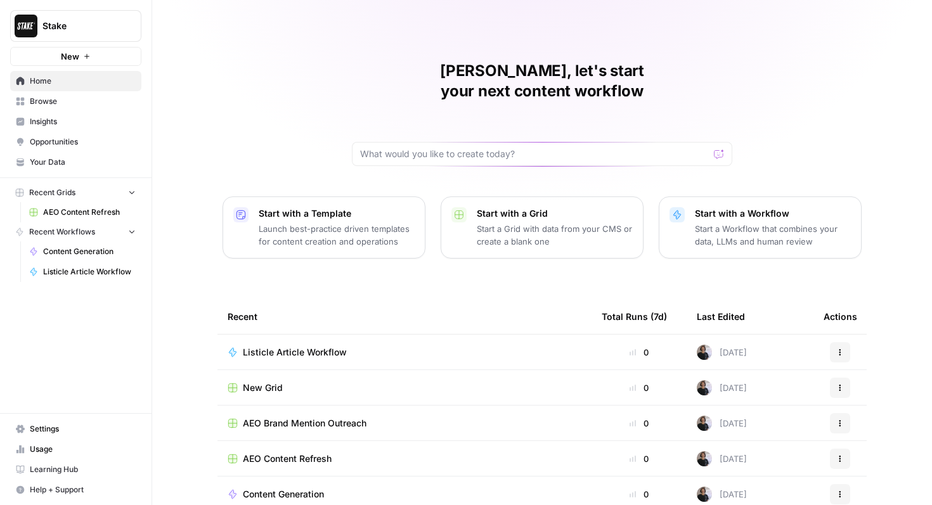
click at [717, 222] on p "Start a Workflow that combines your data, LLMs and human review" at bounding box center [773, 234] width 156 height 25
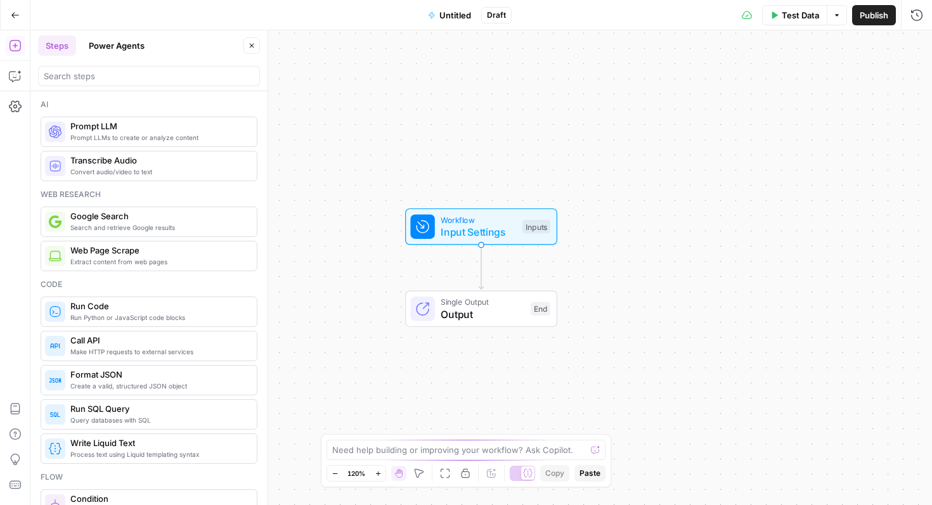
click at [460, 17] on span "Untitled" at bounding box center [455, 15] width 32 height 13
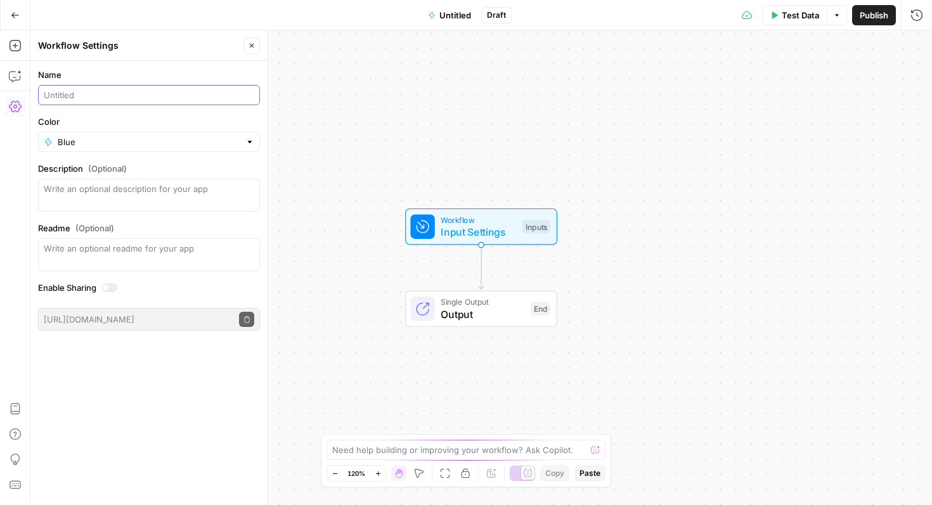
click at [138, 91] on input "Name" at bounding box center [149, 95] width 210 height 13
type input "New Topic Article"
click at [403, 105] on div "Workflow Input Settings Inputs Single Output Output End" at bounding box center [480, 267] width 901 height 475
click at [250, 46] on icon "button" at bounding box center [252, 46] width 8 height 8
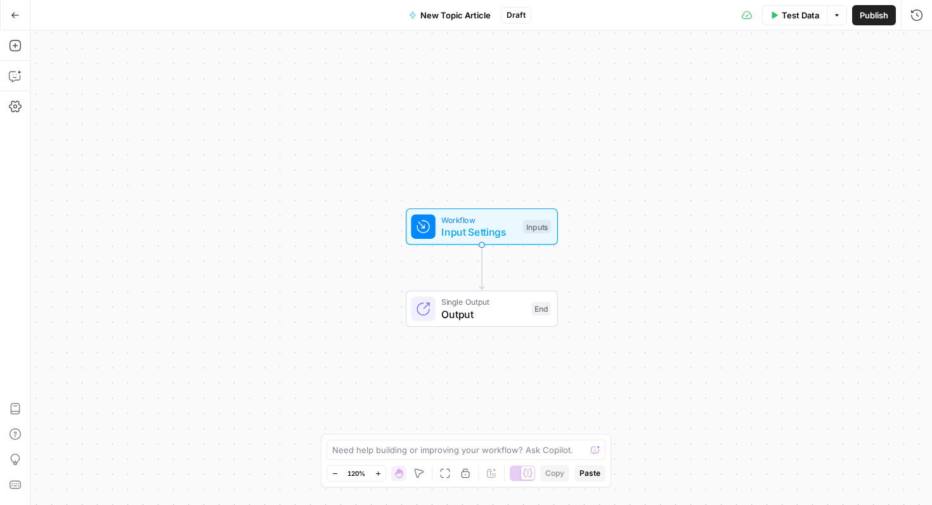
click at [474, 221] on span "Workflow" at bounding box center [478, 220] width 75 height 12
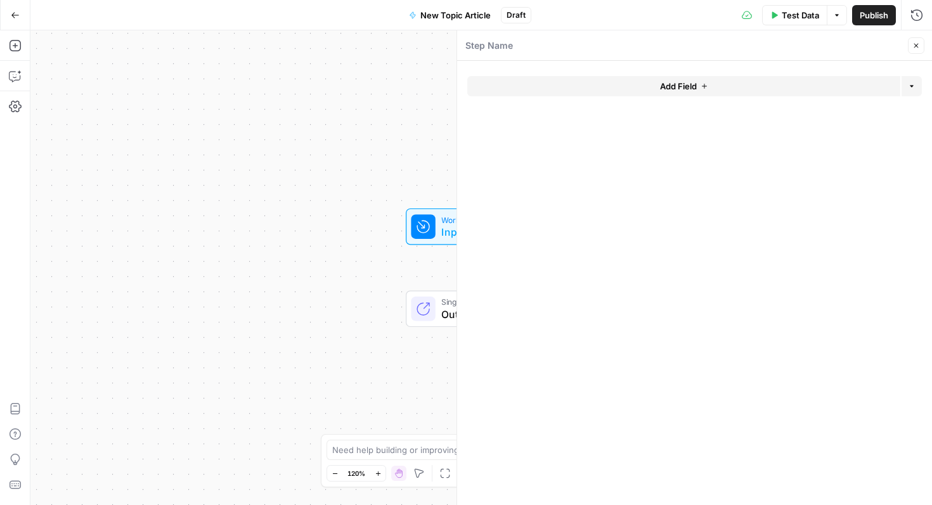
click at [736, 84] on button "Add Field" at bounding box center [683, 86] width 433 height 20
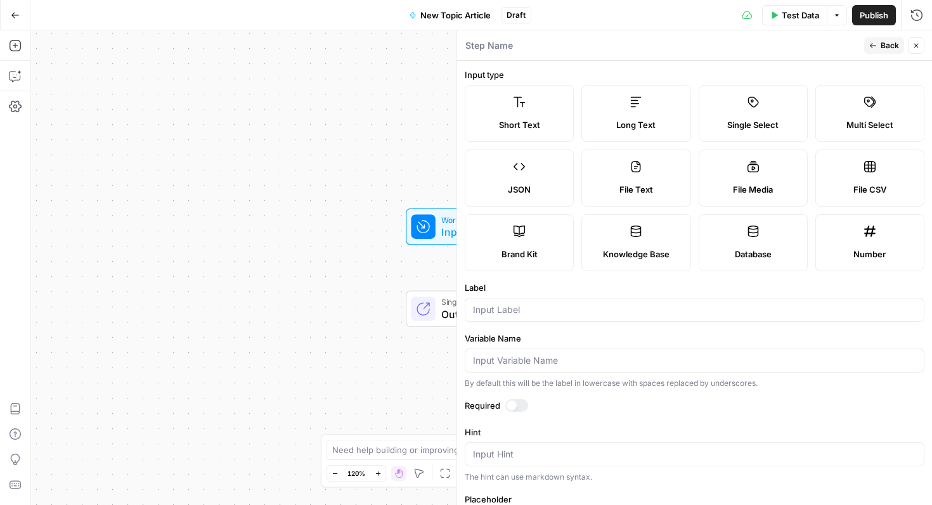
click at [536, 236] on label "Brand Kit" at bounding box center [519, 242] width 109 height 57
type input "Brand Kit"
type input "brand_kit"
click at [888, 49] on span "Back" at bounding box center [889, 45] width 18 height 11
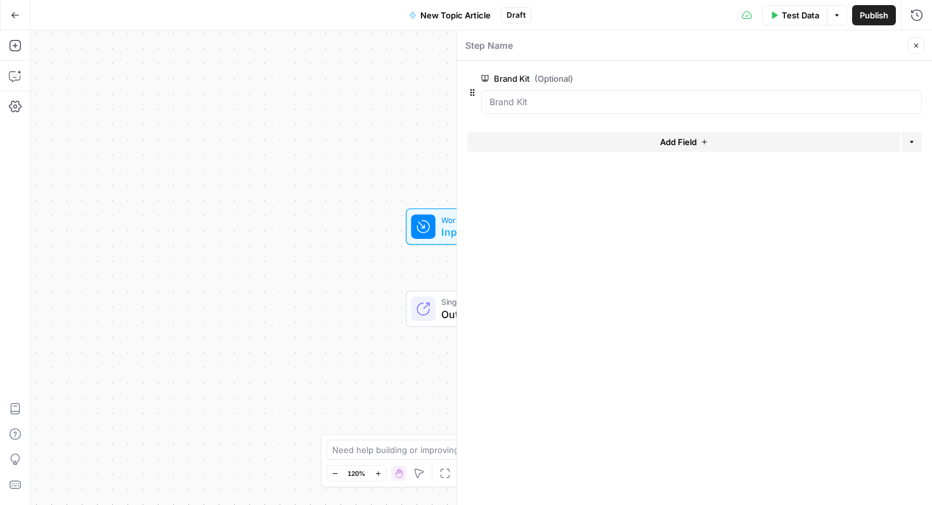
click at [709, 145] on button "Add Field" at bounding box center [683, 142] width 433 height 20
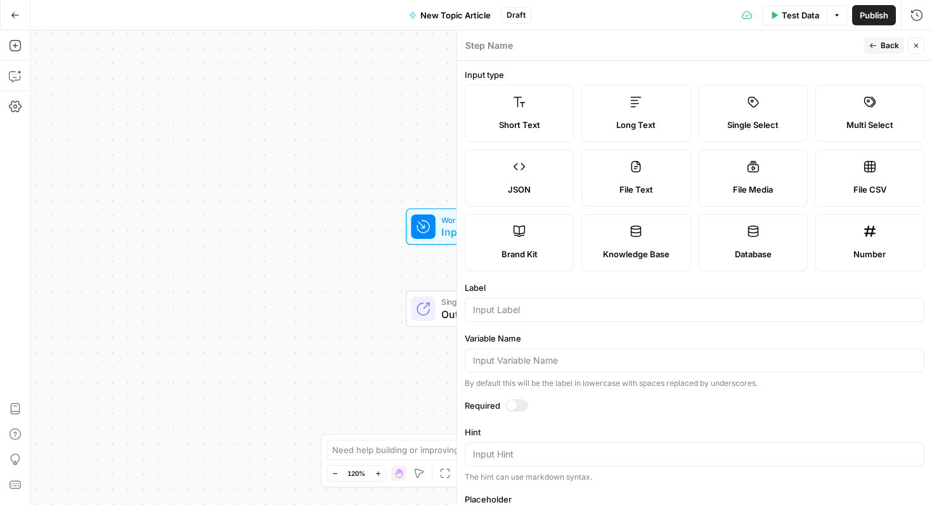
click at [768, 124] on span "Single Select" at bounding box center [752, 125] width 51 height 13
click at [532, 116] on label "Short Text" at bounding box center [519, 113] width 109 height 57
click at [542, 305] on input "Label" at bounding box center [694, 310] width 443 height 13
type input "Primary keyword"
click at [885, 44] on span "Back" at bounding box center [889, 45] width 18 height 11
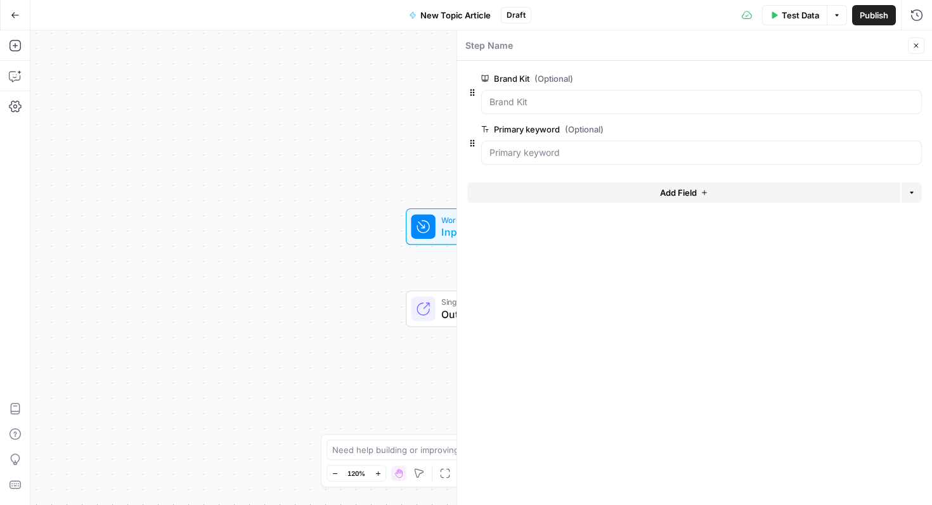
click at [710, 191] on button "Add Field" at bounding box center [683, 193] width 433 height 20
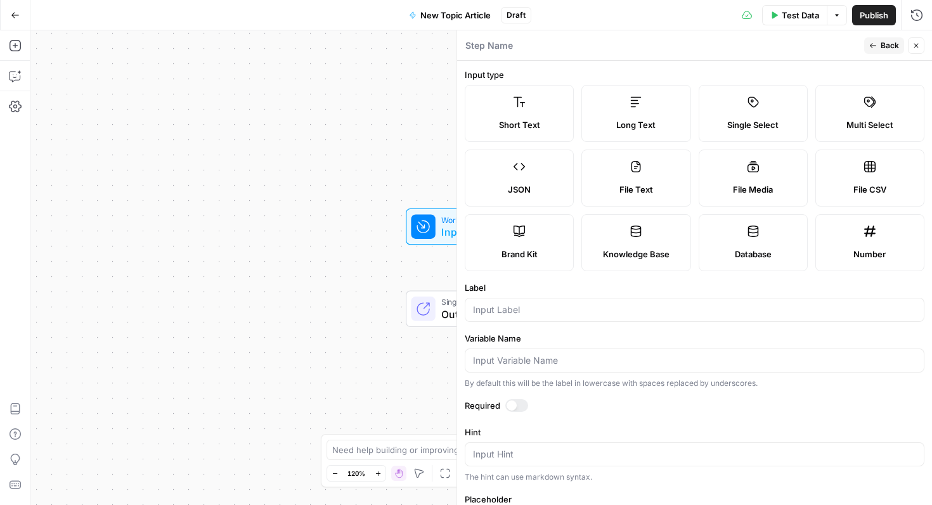
click at [629, 239] on label "Knowledge Base" at bounding box center [635, 242] width 109 height 57
click at [612, 317] on div at bounding box center [695, 310] width 460 height 24
type input "Legal and compliance knowledge base"
click at [880, 44] on button "Back" at bounding box center [884, 45] width 40 height 16
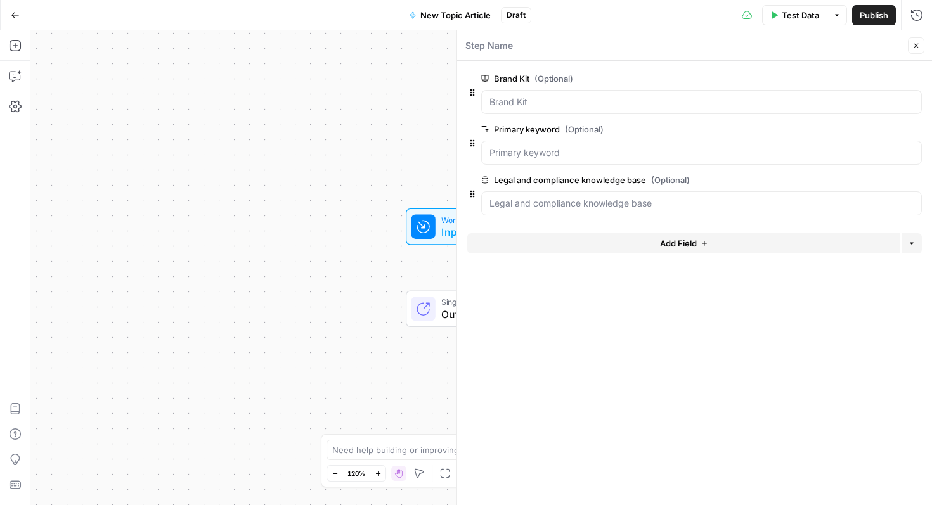
click at [918, 41] on button "Close" at bounding box center [916, 45] width 16 height 16
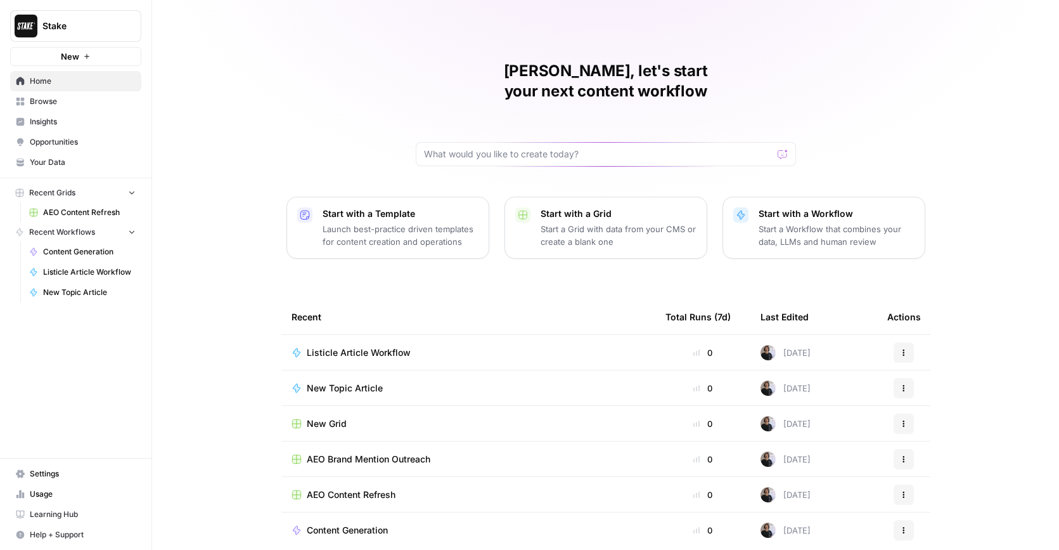
click at [74, 119] on span "Insights" at bounding box center [83, 121] width 106 height 11
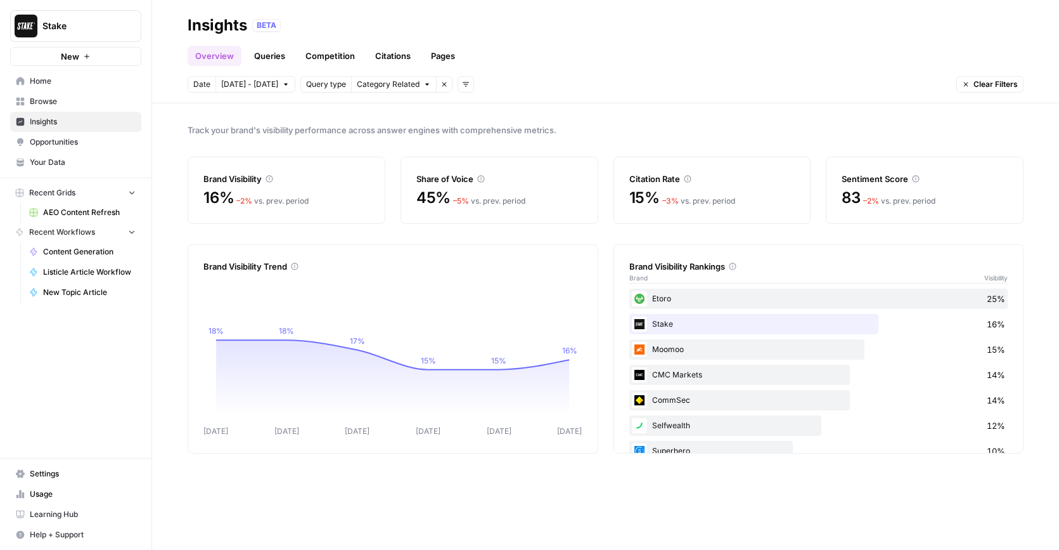
click at [280, 59] on link "Queries" at bounding box center [270, 56] width 46 height 20
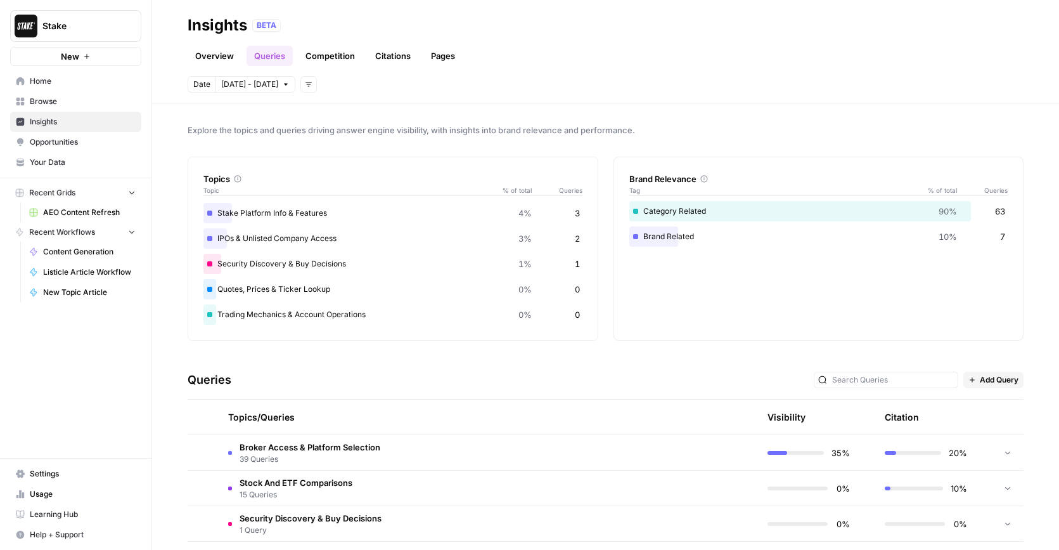
click at [326, 52] on link "Competition" at bounding box center [330, 56] width 65 height 20
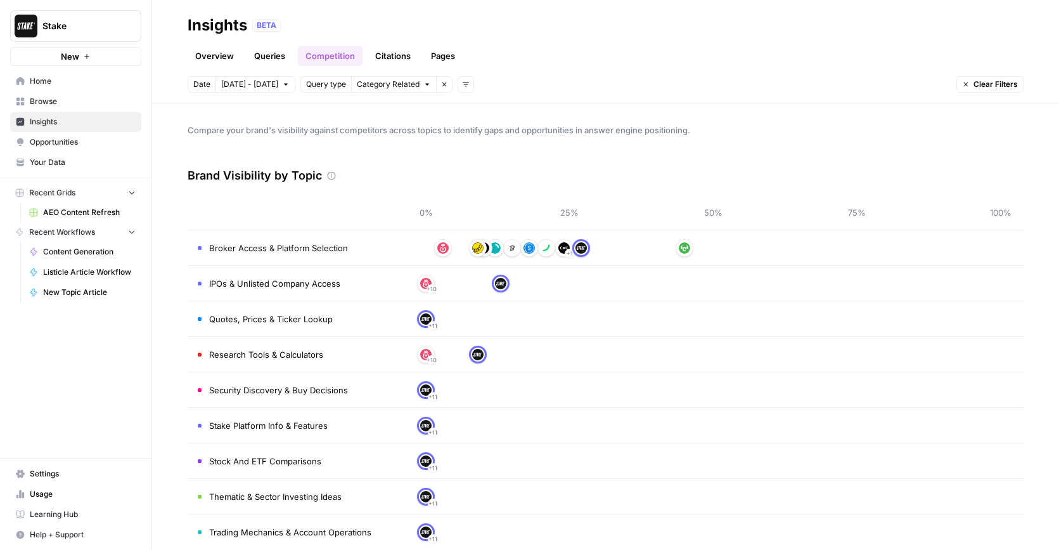
click at [222, 62] on link "Overview" at bounding box center [215, 56] width 54 height 20
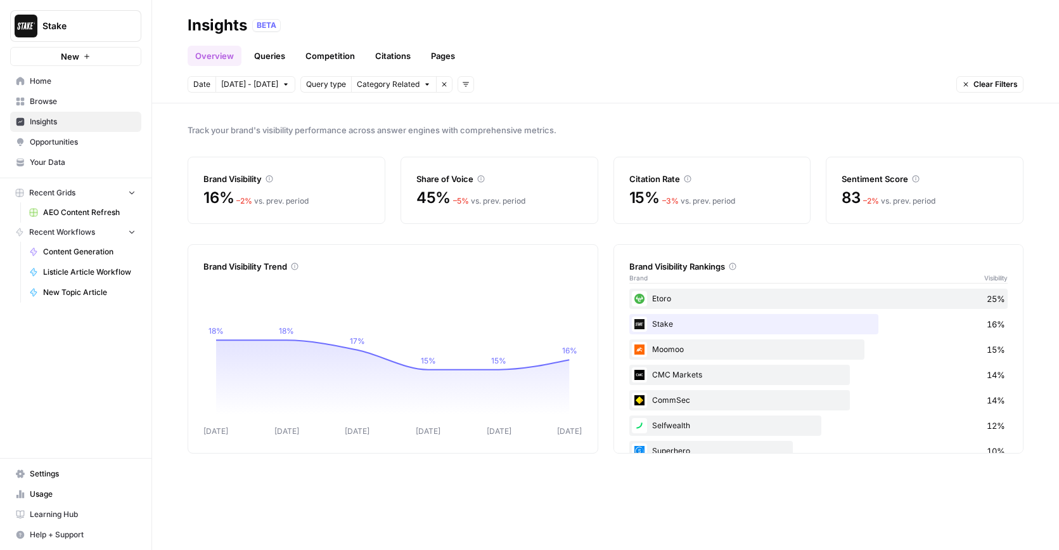
click at [269, 61] on link "Queries" at bounding box center [270, 56] width 46 height 20
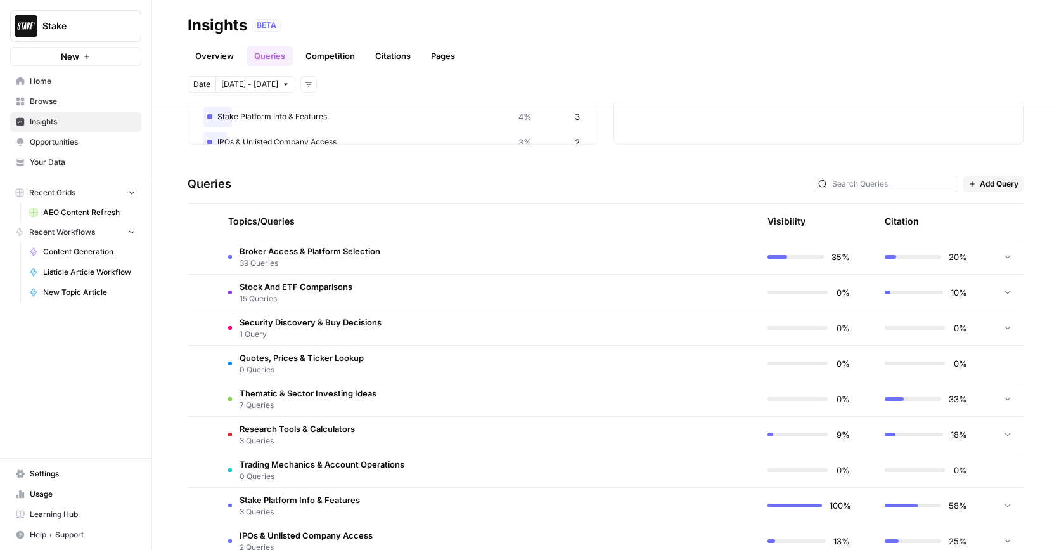
scroll to position [210, 0]
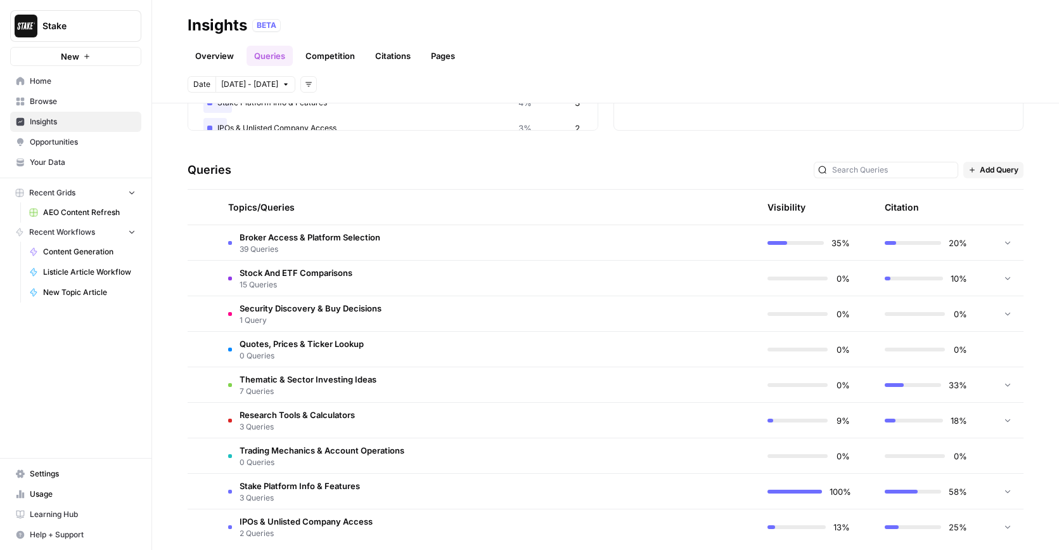
click at [505, 243] on td "Broker Access & Platform Selection 39 Queries" at bounding box center [427, 242] width 419 height 35
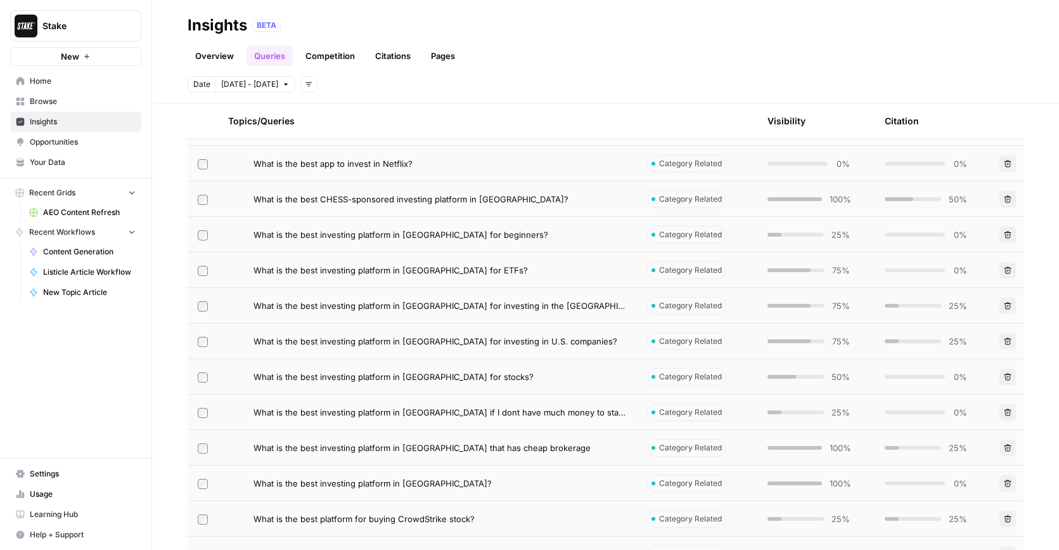
scroll to position [665, 0]
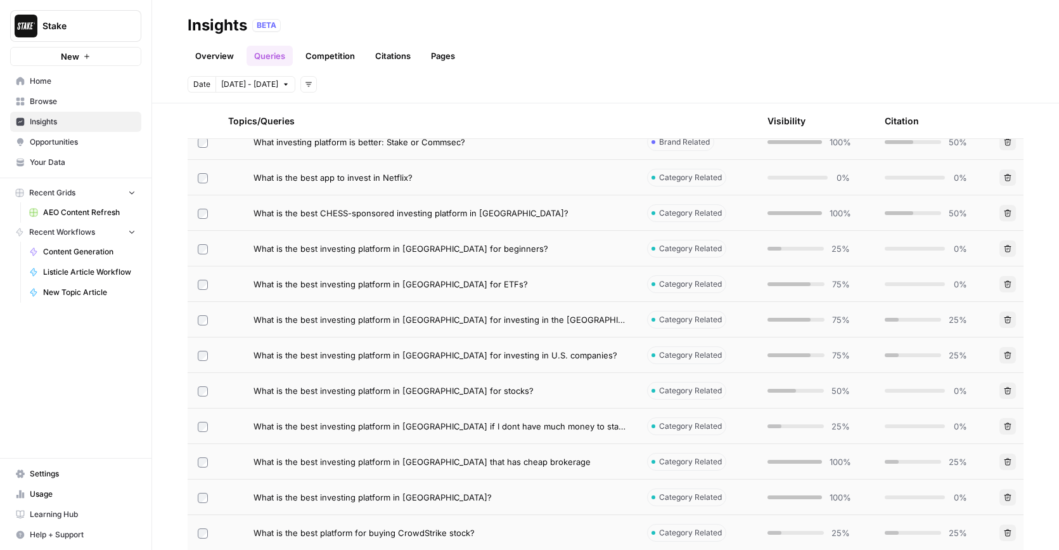
click at [525, 318] on span "What is the best investing platform in Australia for investing in the ASX?" at bounding box center [440, 319] width 373 height 13
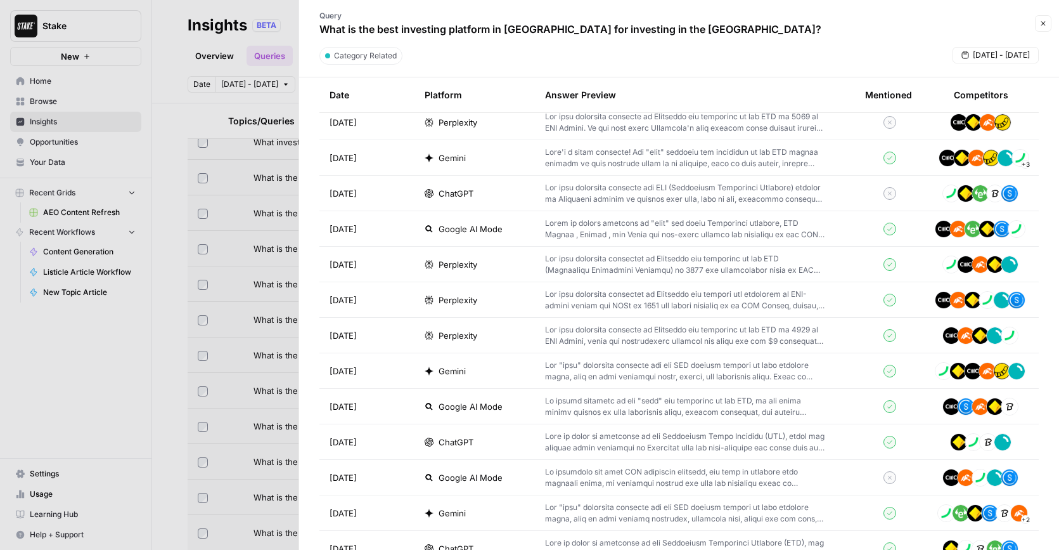
scroll to position [562, 0]
click at [667, 446] on p at bounding box center [685, 441] width 280 height 23
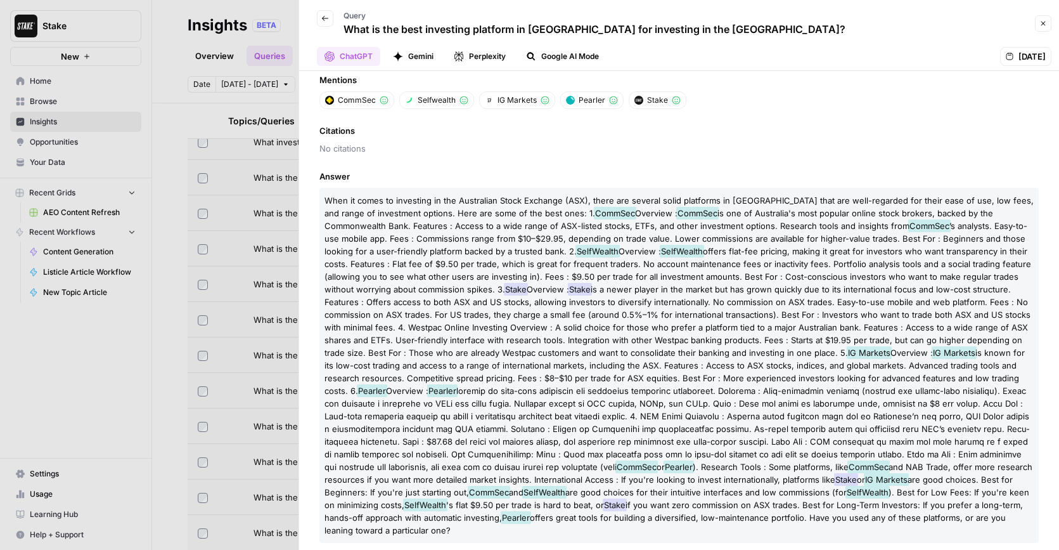
scroll to position [69, 0]
click at [1038, 25] on button "Close" at bounding box center [1043, 23] width 16 height 16
